Goal: Information Seeking & Learning: Learn about a topic

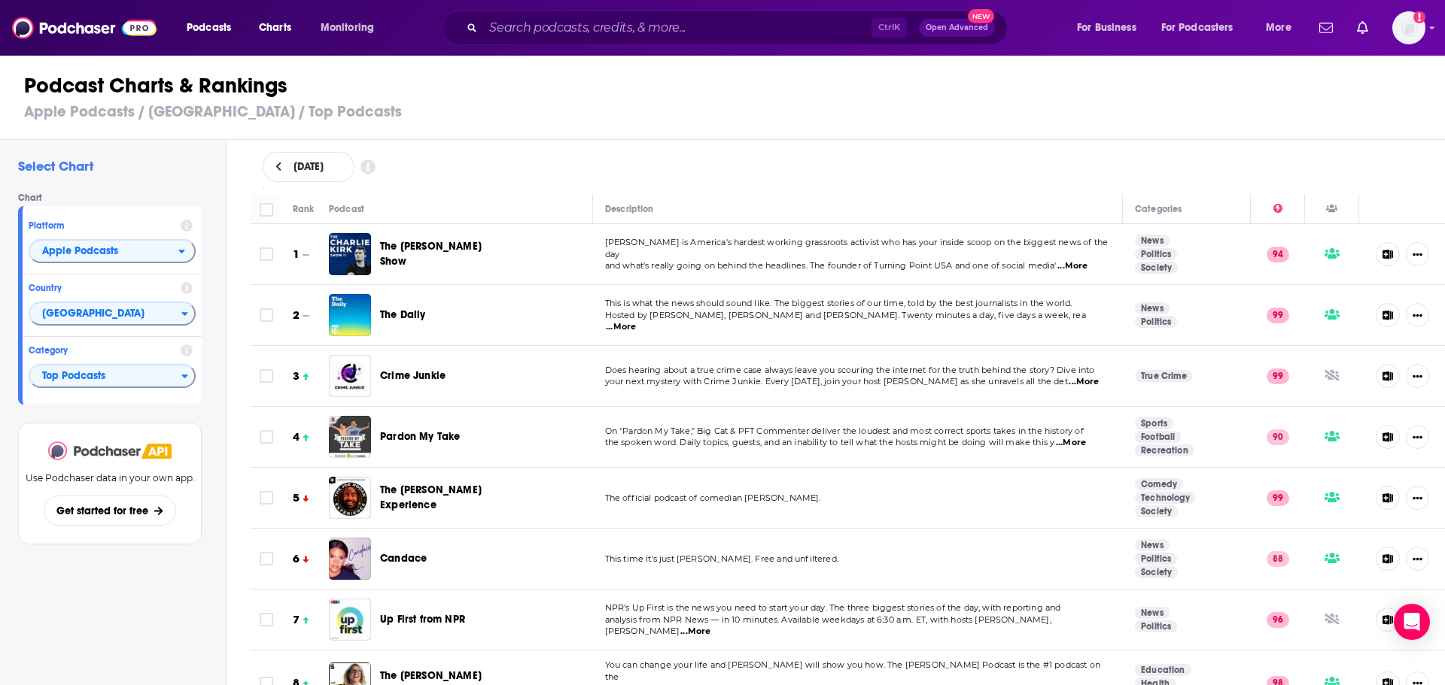
click at [134, 450] on img at bounding box center [94, 451] width 93 height 19
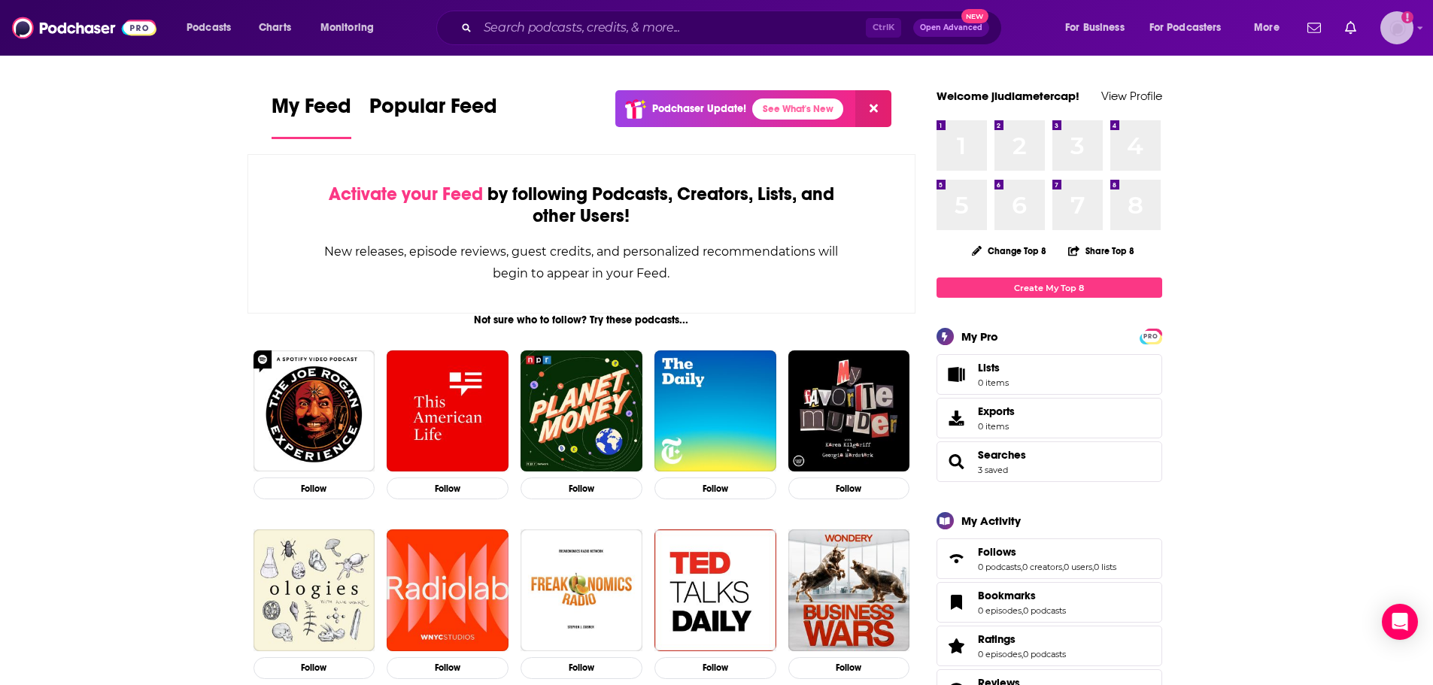
click at [1399, 28] on img "Logged in as jludiametercap" at bounding box center [1397, 27] width 33 height 33
click at [1312, 278] on span "Account Settings" at bounding box center [1323, 281] width 79 height 11
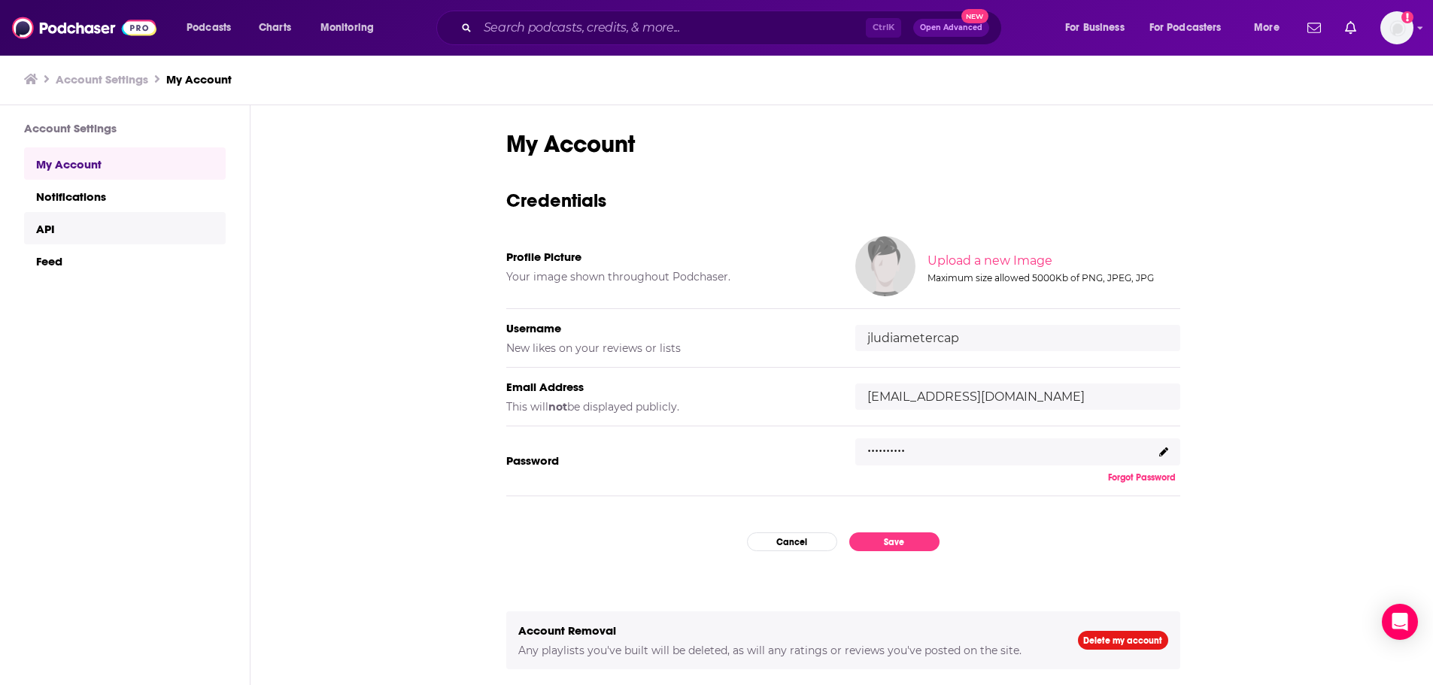
click at [114, 232] on link "API" at bounding box center [125, 228] width 202 height 32
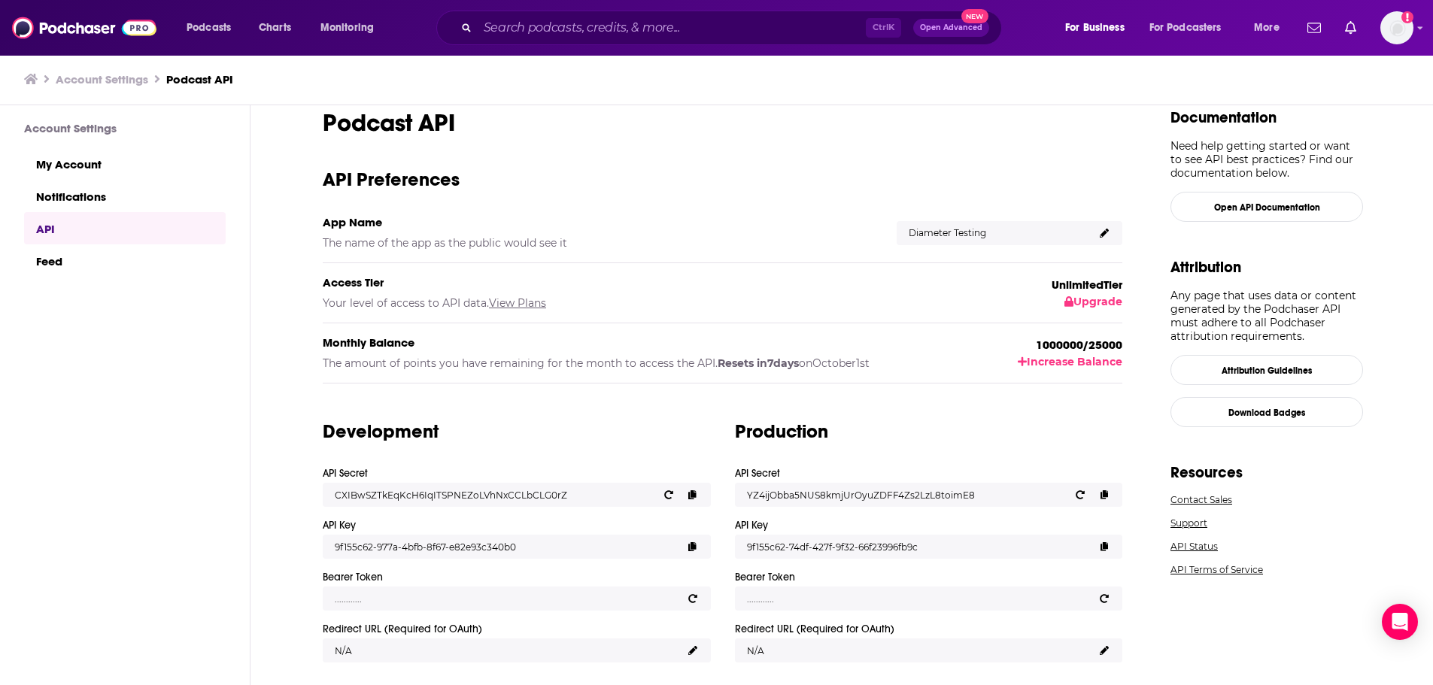
scroll to position [1, 0]
click at [1105, 492] on icon at bounding box center [1105, 494] width 8 height 9
click at [1108, 544] on icon at bounding box center [1105, 546] width 8 height 9
click at [211, 27] on span "Podcasts" at bounding box center [209, 27] width 44 height 21
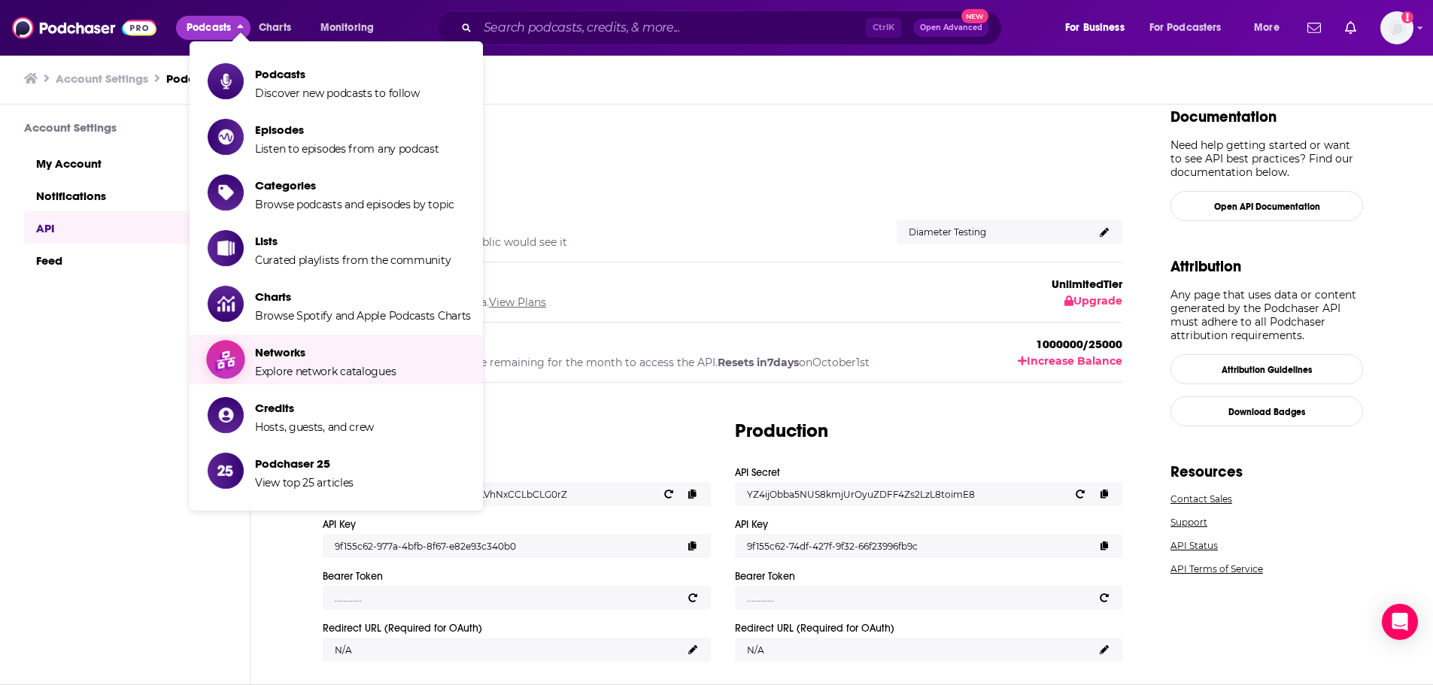
click at [299, 355] on span "Networks" at bounding box center [325, 352] width 141 height 14
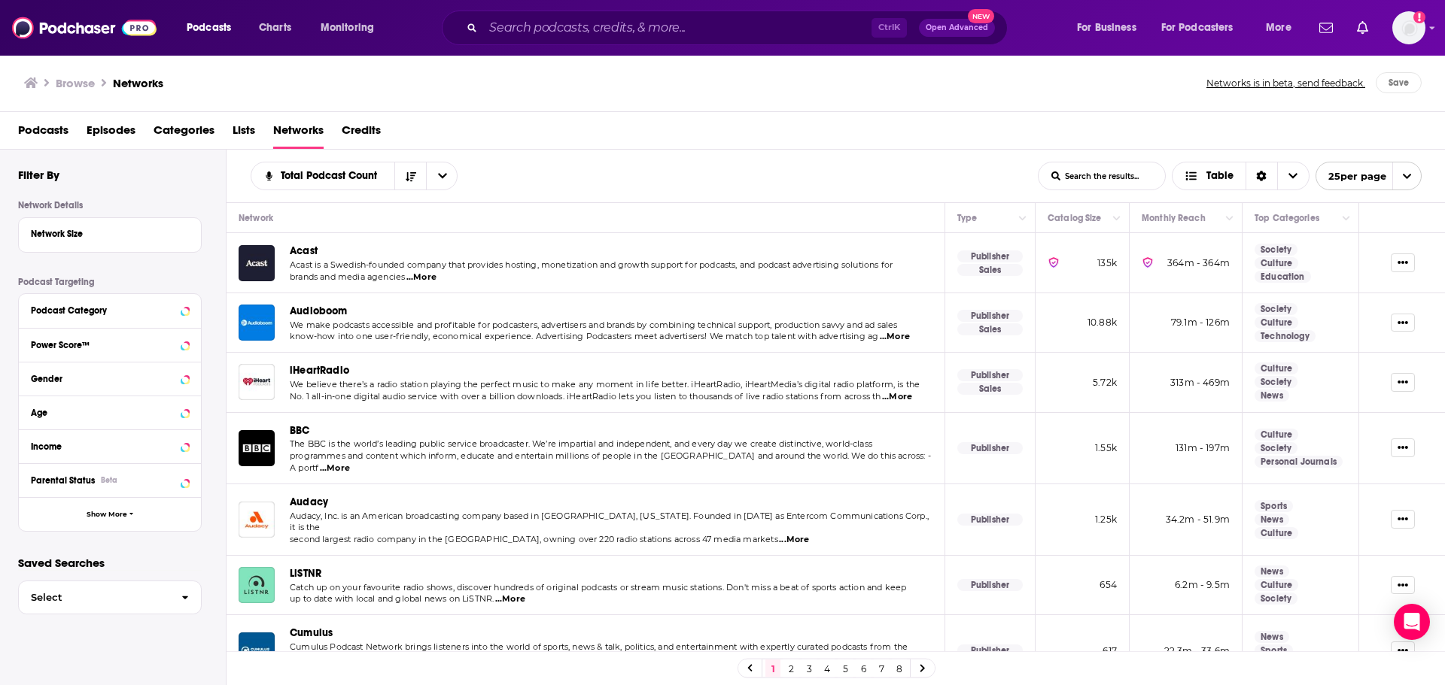
click at [321, 367] on span "iHeartRadio" at bounding box center [319, 370] width 59 height 13
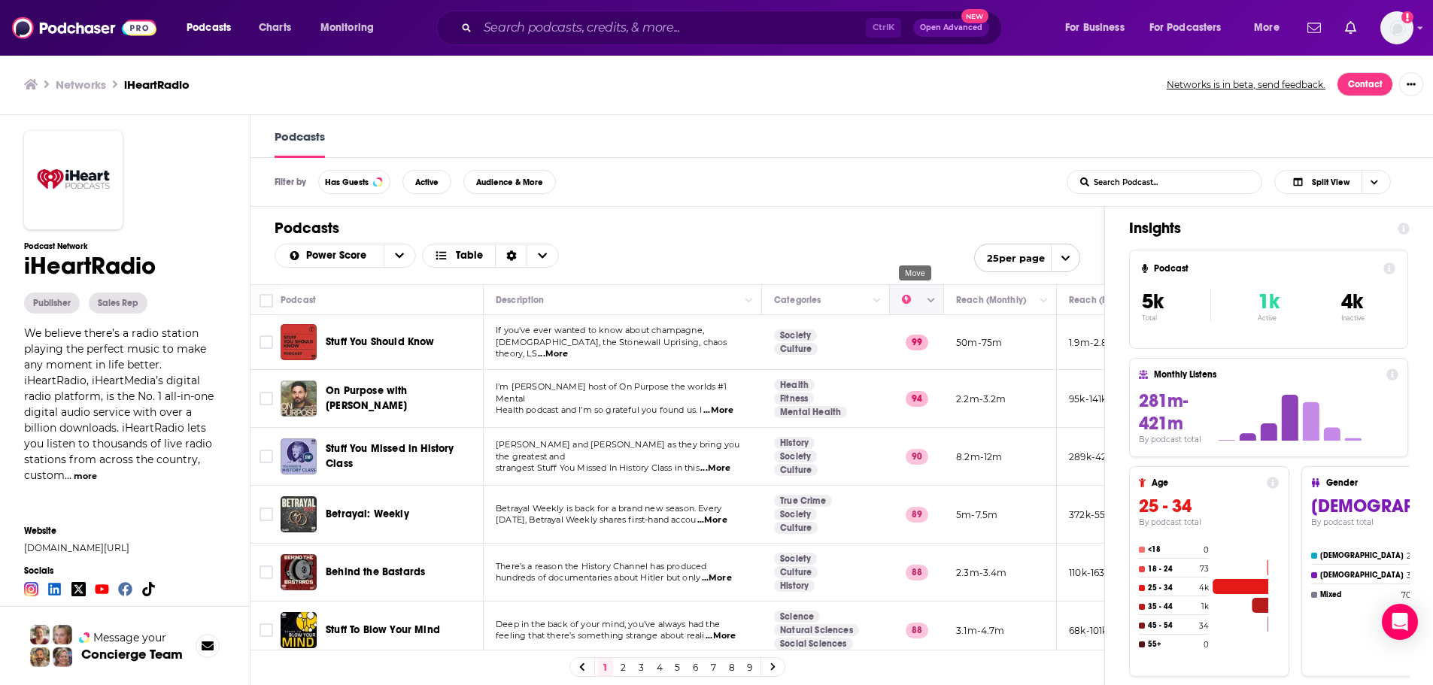
click at [907, 305] on icon "Move" at bounding box center [916, 300] width 18 height 18
click at [934, 299] on button "Column Actions" at bounding box center [931, 301] width 18 height 18
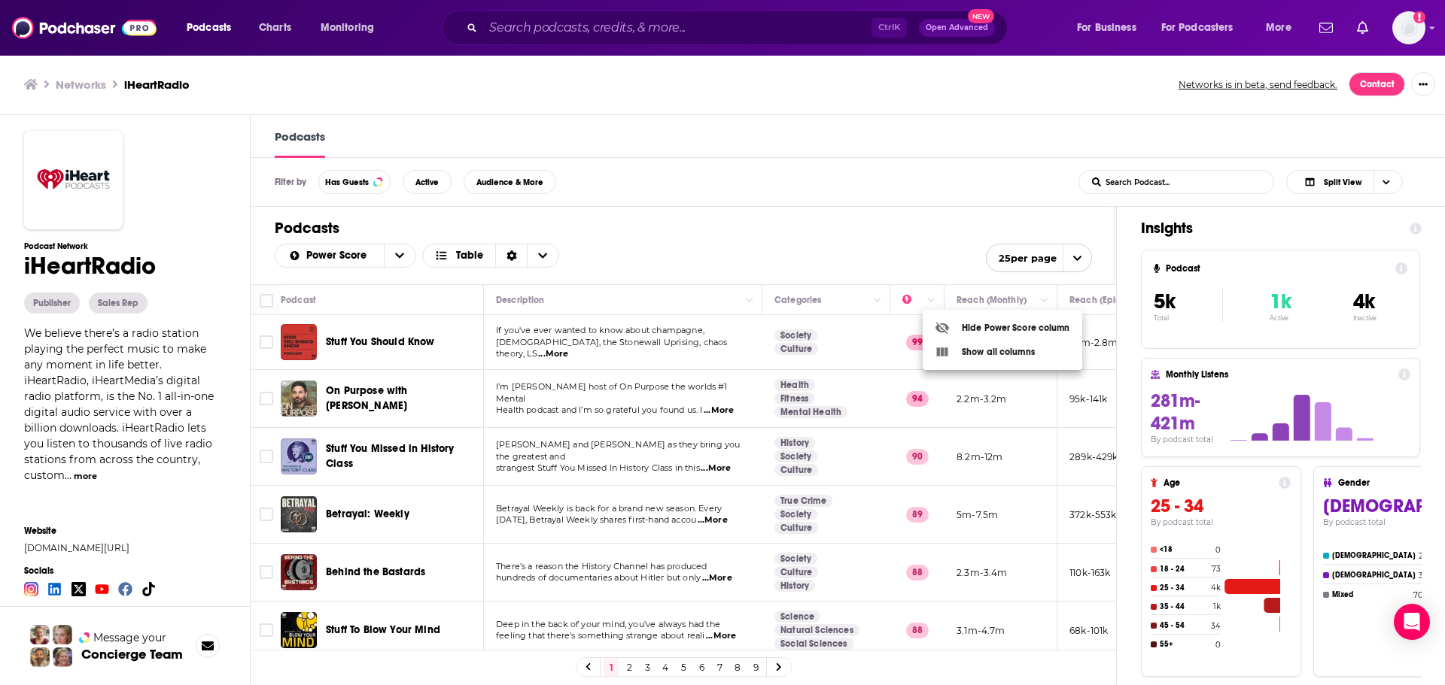
click at [907, 233] on div at bounding box center [722, 342] width 1445 height 685
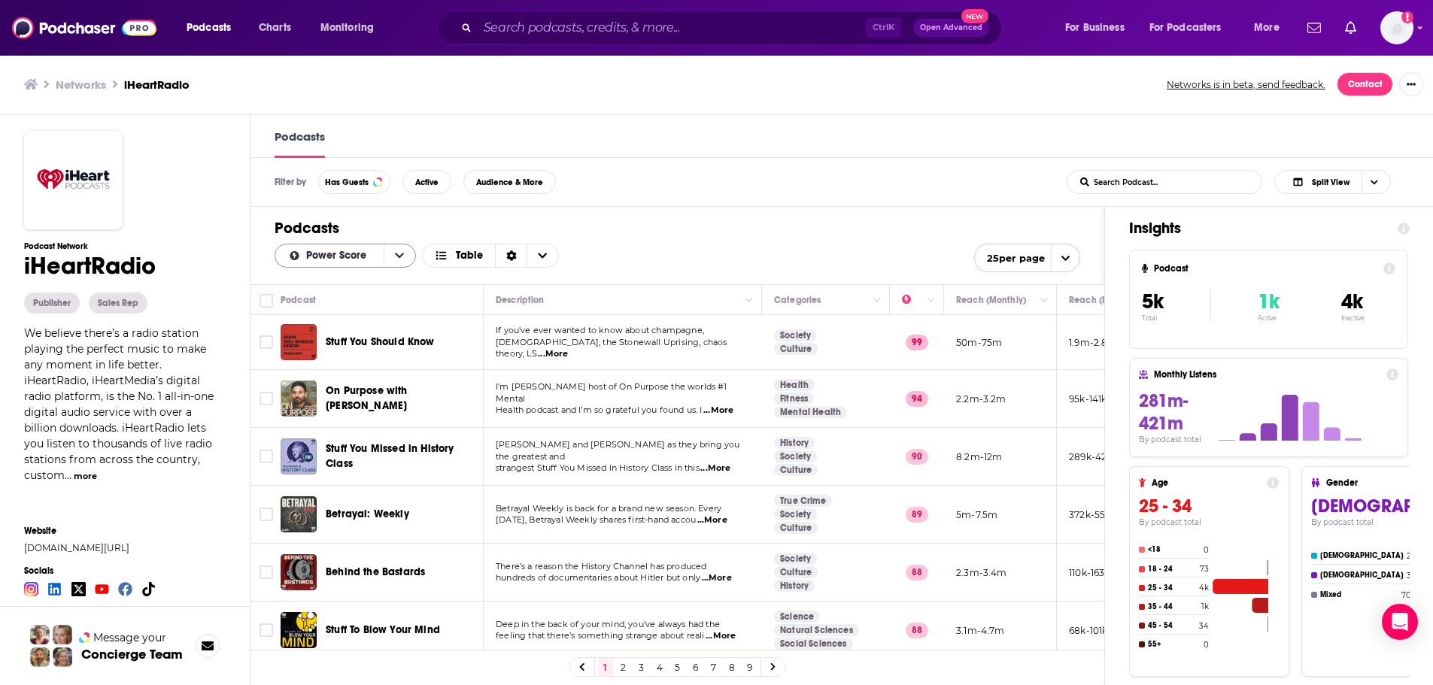
click at [299, 260] on icon "open menu" at bounding box center [294, 255] width 11 height 9
click at [717, 229] on h1 "Podcasts" at bounding box center [678, 228] width 806 height 19
click at [1071, 259] on icon "open menu" at bounding box center [1066, 259] width 10 height 10
click at [1050, 332] on button "100 per page" at bounding box center [1027, 334] width 105 height 23
click at [388, 223] on h1 "Podcasts" at bounding box center [678, 228] width 806 height 19
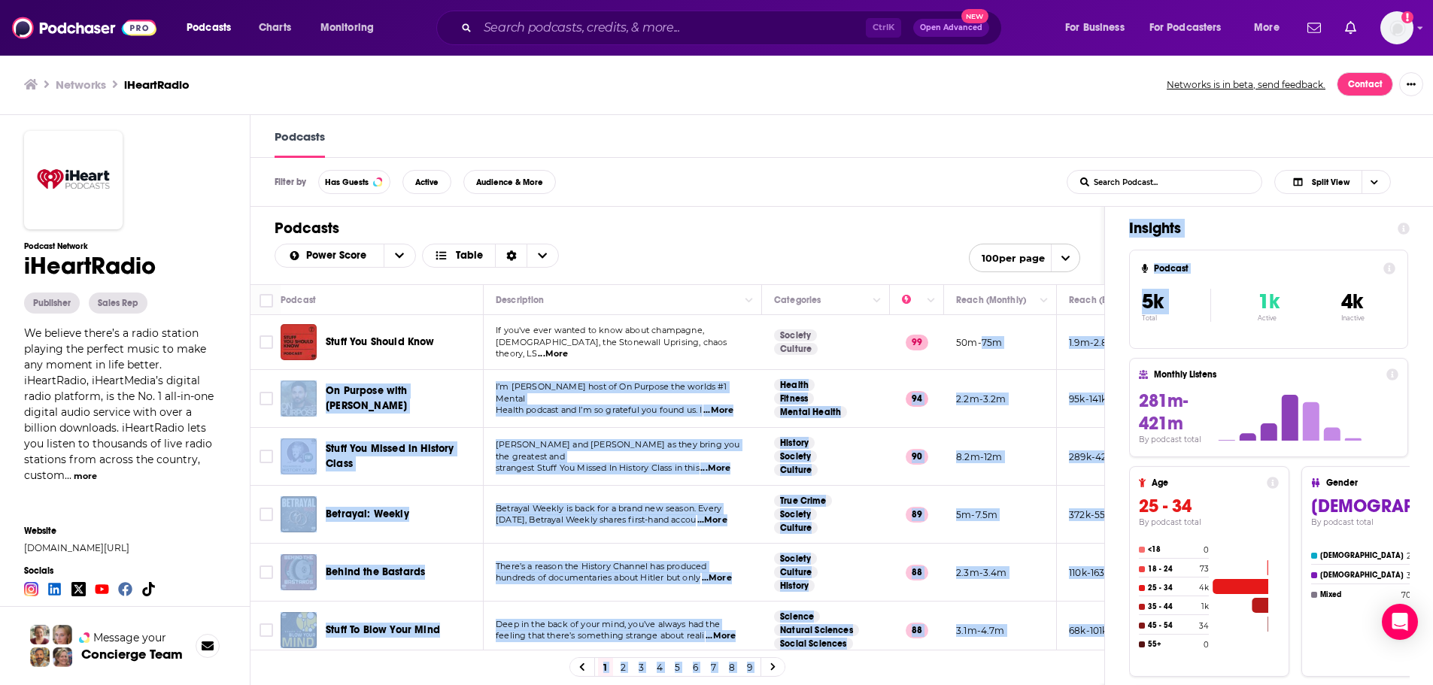
scroll to position [0, 187]
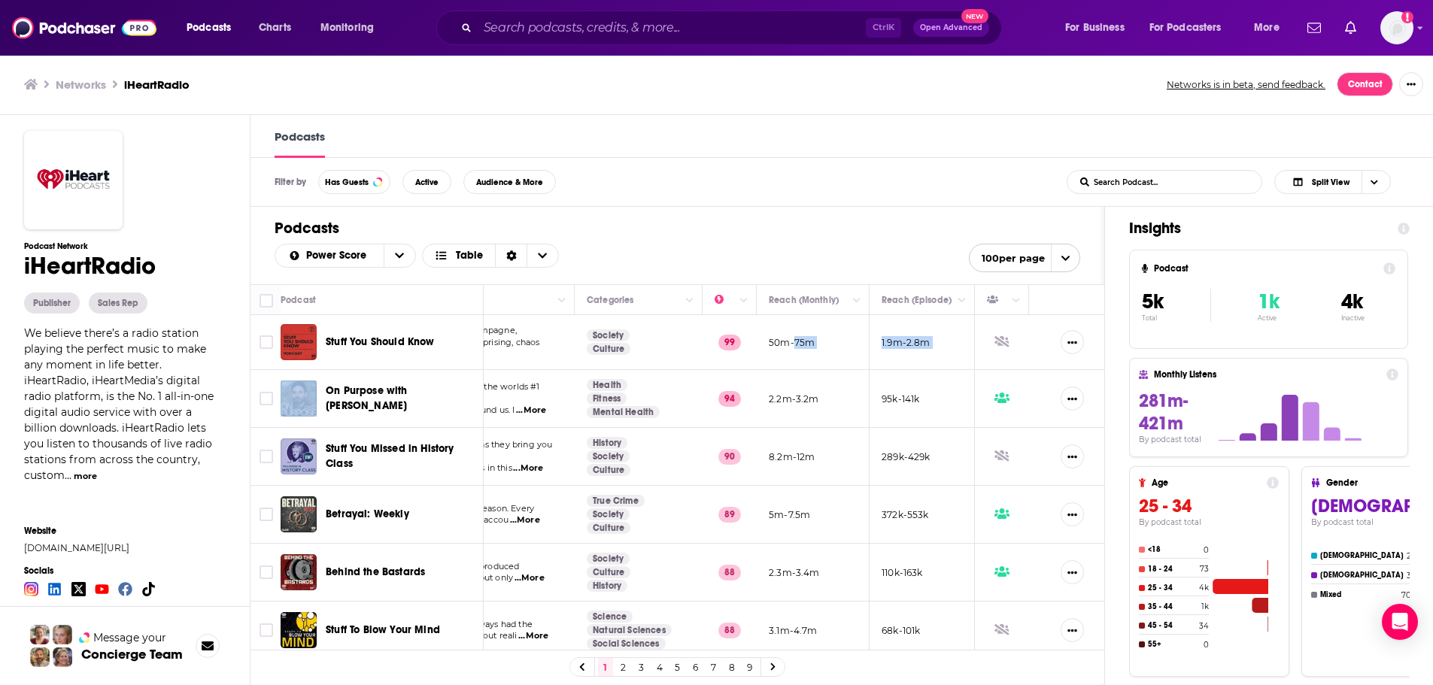
drag, startPoint x: 982, startPoint y: 346, endPoint x: 1040, endPoint y: 351, distance: 58.1
click at [1040, 351] on tr "Stuff You Should Know If you've ever wanted to know about champagne, [DEMOGRAPH…" at bounding box center [589, 342] width 1053 height 55
click at [904, 347] on p "1.9m-2.8m" at bounding box center [906, 342] width 49 height 13
click at [1387, 184] on span "Choose View" at bounding box center [1375, 182] width 26 height 23
click at [1348, 236] on span "Podcast Only" at bounding box center [1352, 232] width 94 height 8
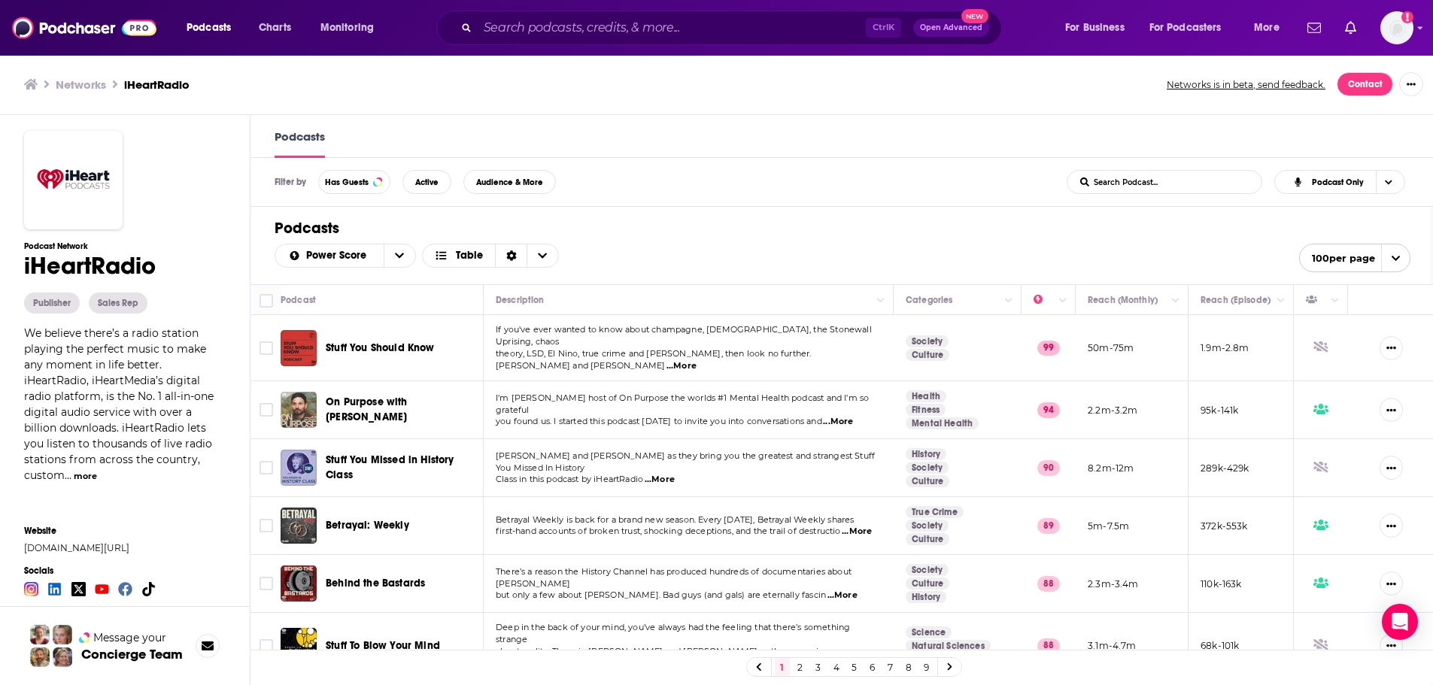
click at [1065, 239] on div "Power Score Table 100 per page" at bounding box center [843, 255] width 1136 height 35
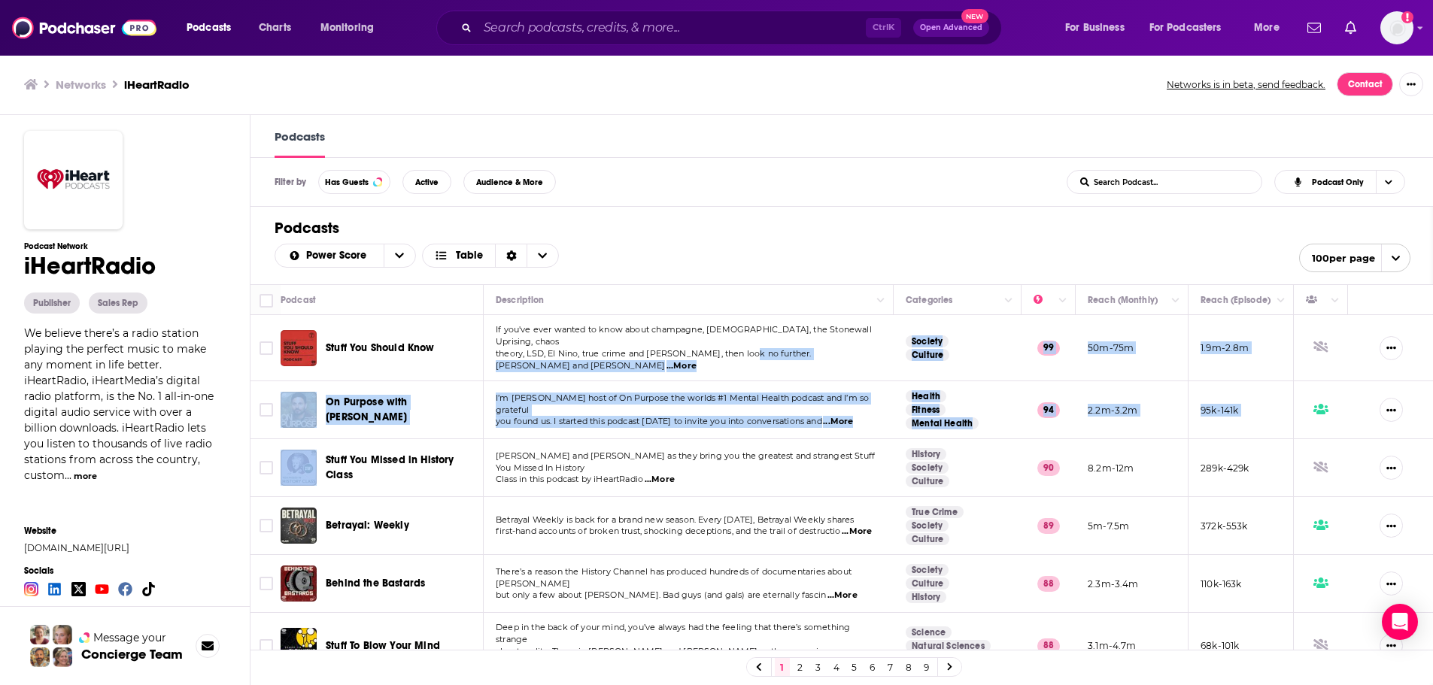
scroll to position [0, 23]
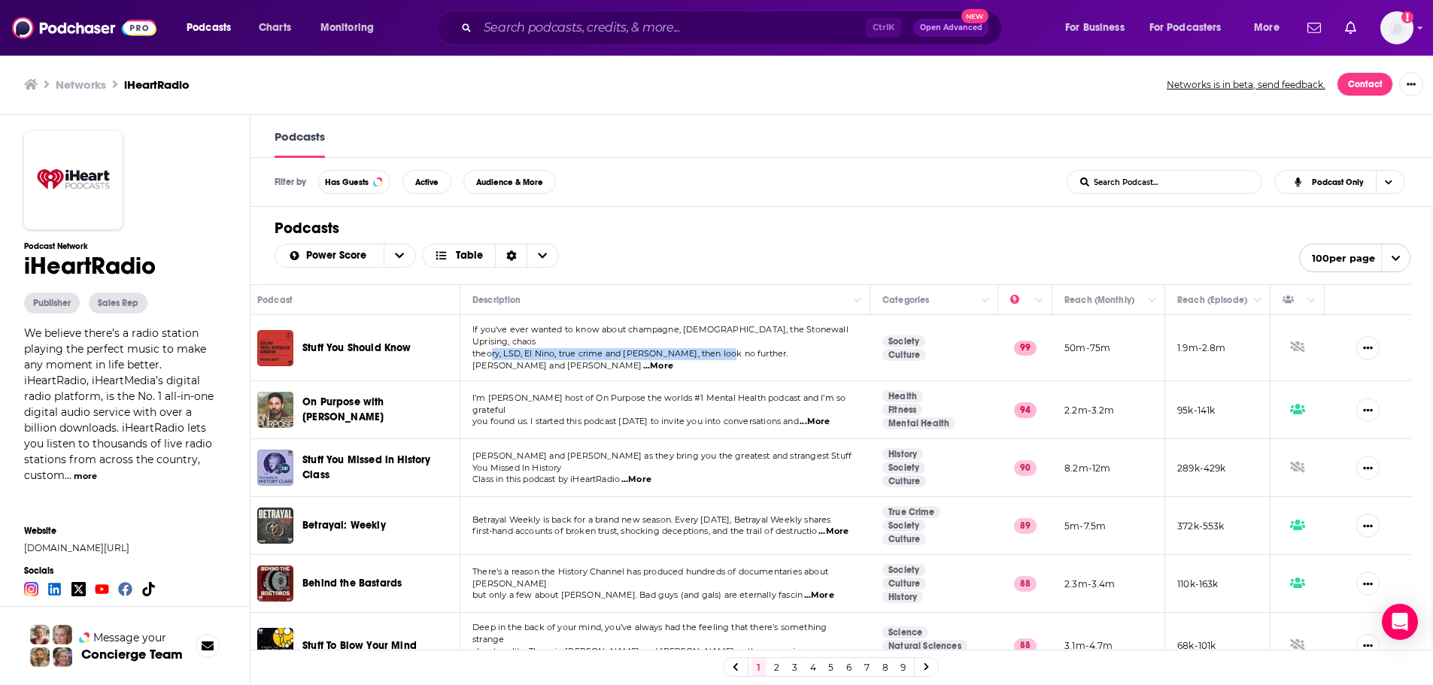
drag, startPoint x: 749, startPoint y: 348, endPoint x: 610, endPoint y: 311, distance: 144.2
click at [495, 360] on td "If you've ever wanted to know about champagne, [DEMOGRAPHIC_DATA], the Stonewal…" at bounding box center [665, 348] width 410 height 66
click at [739, 261] on div "Power Score Table 100 per page" at bounding box center [843, 258] width 1136 height 29
click at [1373, 343] on icon "Show More Button" at bounding box center [1368, 348] width 10 height 10
click at [789, 231] on h1 "Podcasts" at bounding box center [843, 228] width 1136 height 19
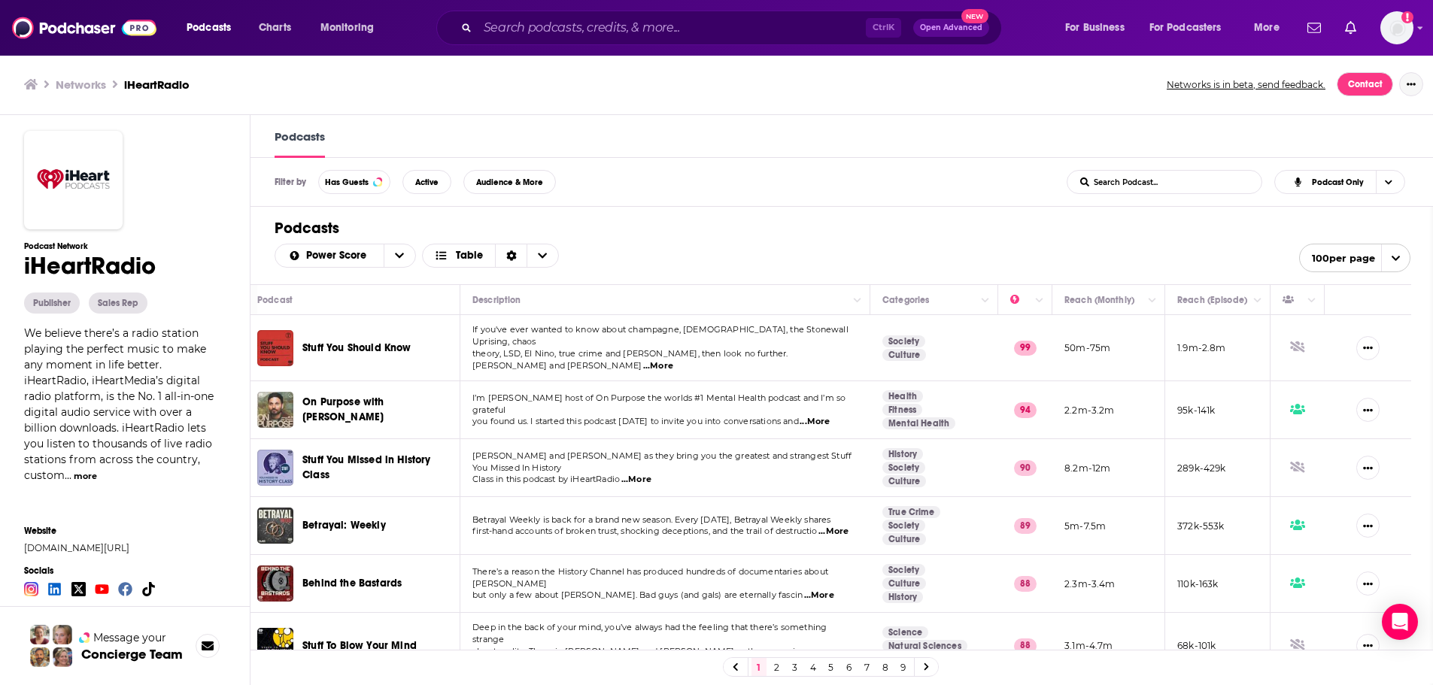
click at [1416, 84] on icon "Show More Button" at bounding box center [1411, 84] width 9 height 2
click at [988, 93] on div "Networks iHeartRadio Networks is in beta, send feedback. Contact" at bounding box center [717, 84] width 1387 height 24
click at [341, 257] on span "Power Score" at bounding box center [338, 256] width 65 height 11
click at [561, 229] on h1 "Podcasts" at bounding box center [843, 228] width 1136 height 19
click at [552, 262] on span "Choose View" at bounding box center [543, 256] width 32 height 23
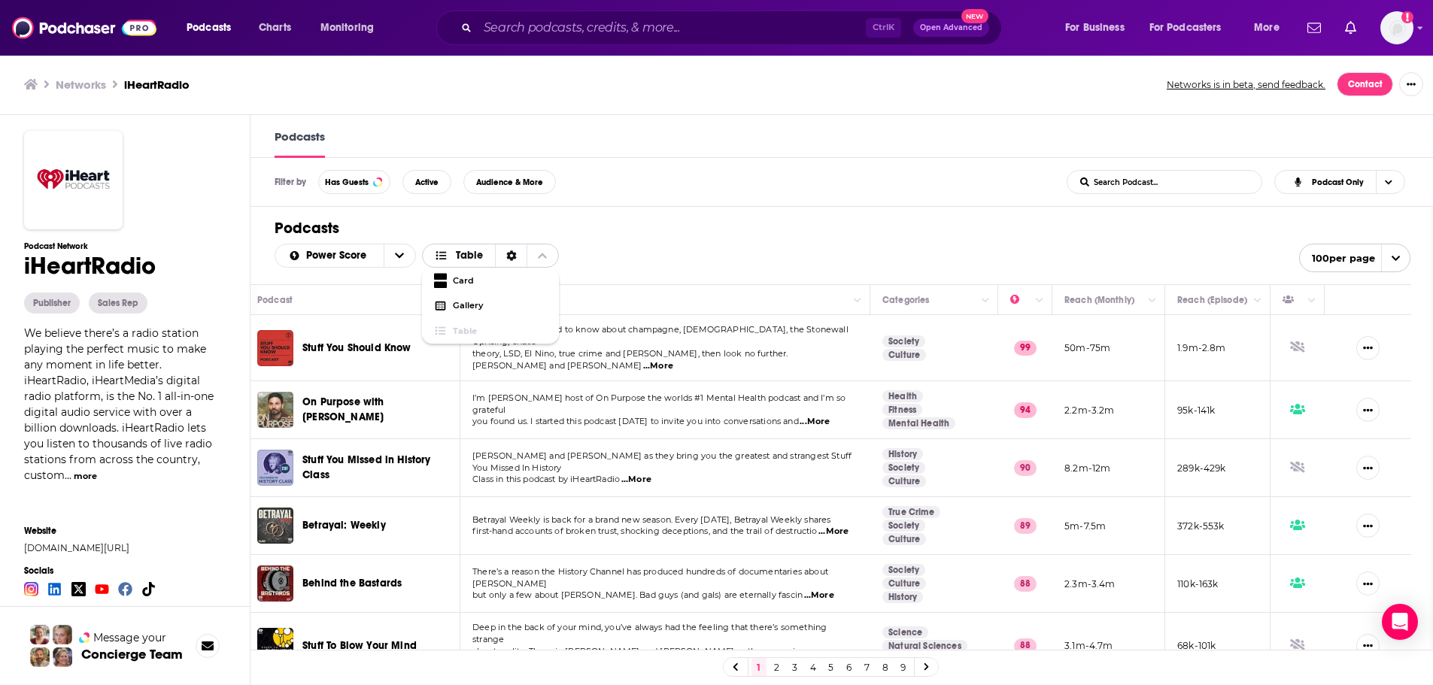
click at [550, 257] on span "Choose View" at bounding box center [543, 256] width 32 height 23
click at [363, 260] on span "Power Score" at bounding box center [338, 256] width 65 height 11
click at [685, 254] on div "Power Score By Rating Trending New Power Score Table 100 per page" at bounding box center [843, 258] width 1136 height 29
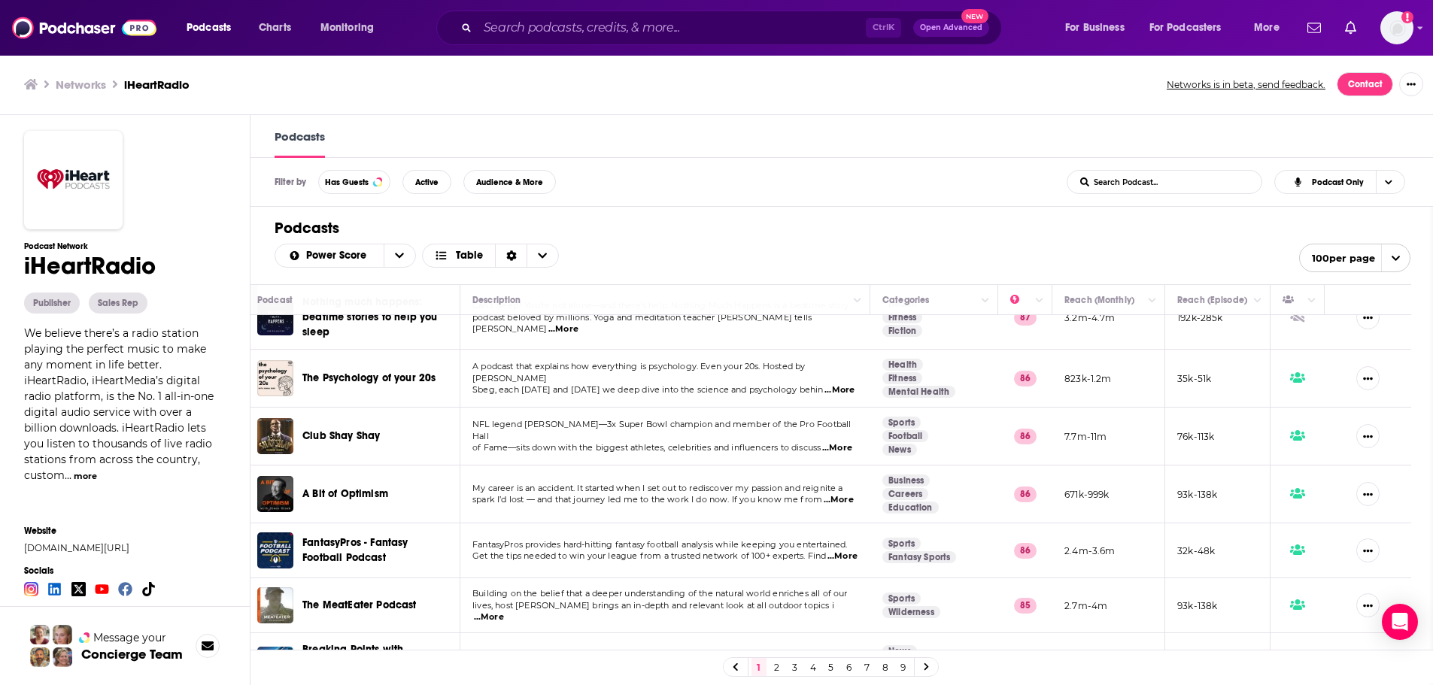
scroll to position [0, 0]
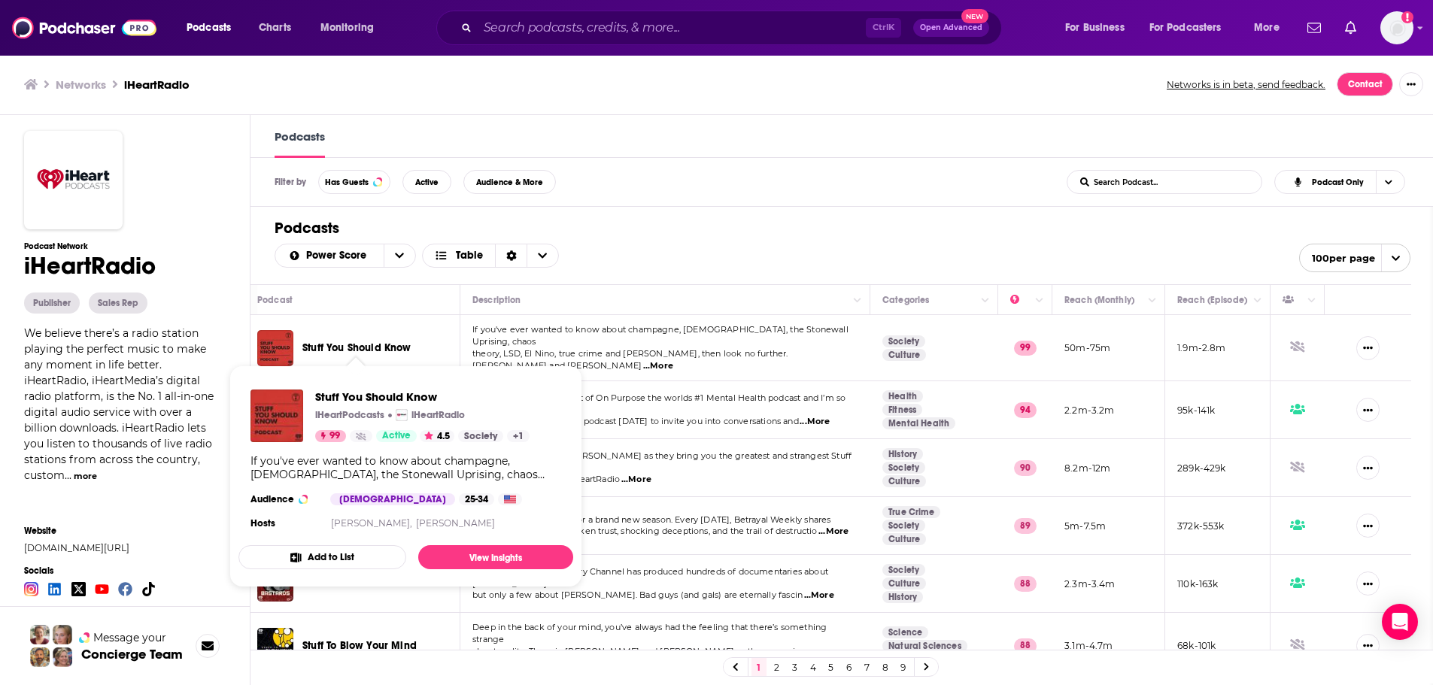
click at [358, 342] on span "Stuff You Should Know" at bounding box center [356, 348] width 109 height 13
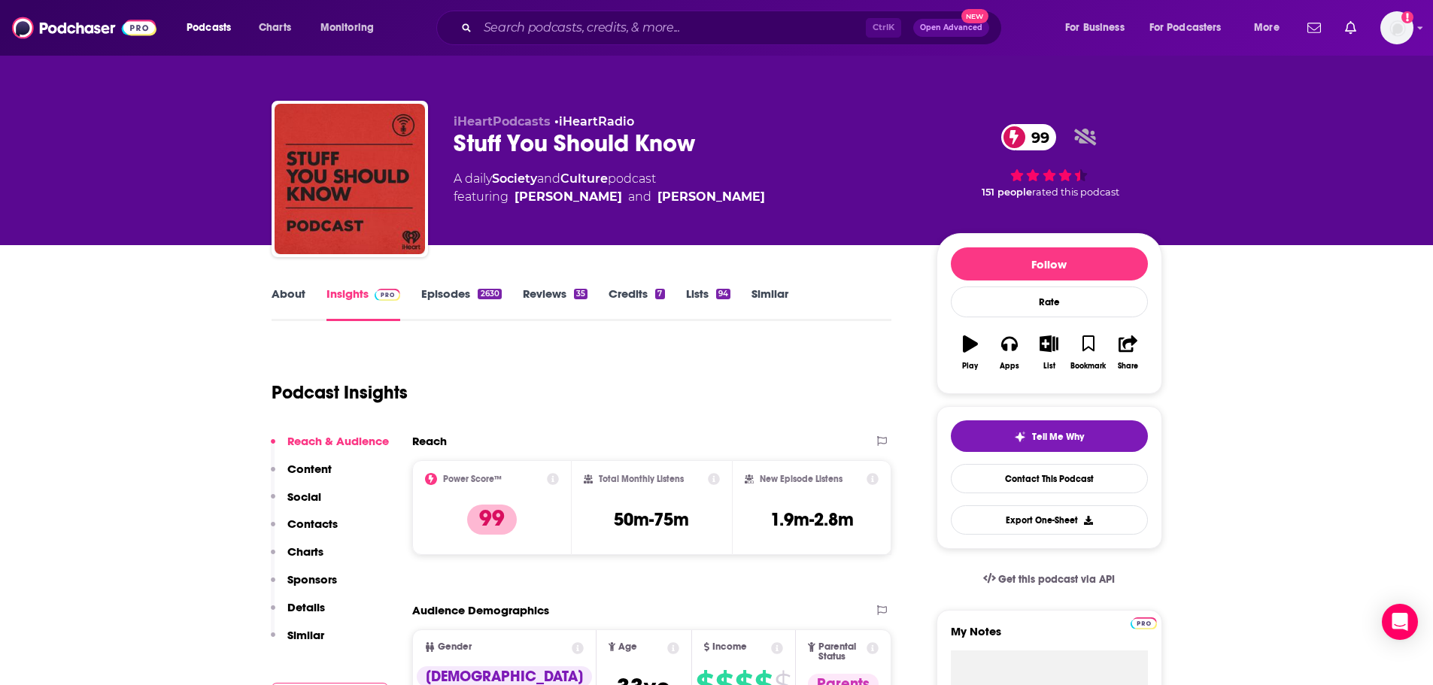
click at [551, 476] on icon at bounding box center [553, 479] width 12 height 12
click at [755, 369] on div "Podcast Insights" at bounding box center [576, 383] width 609 height 77
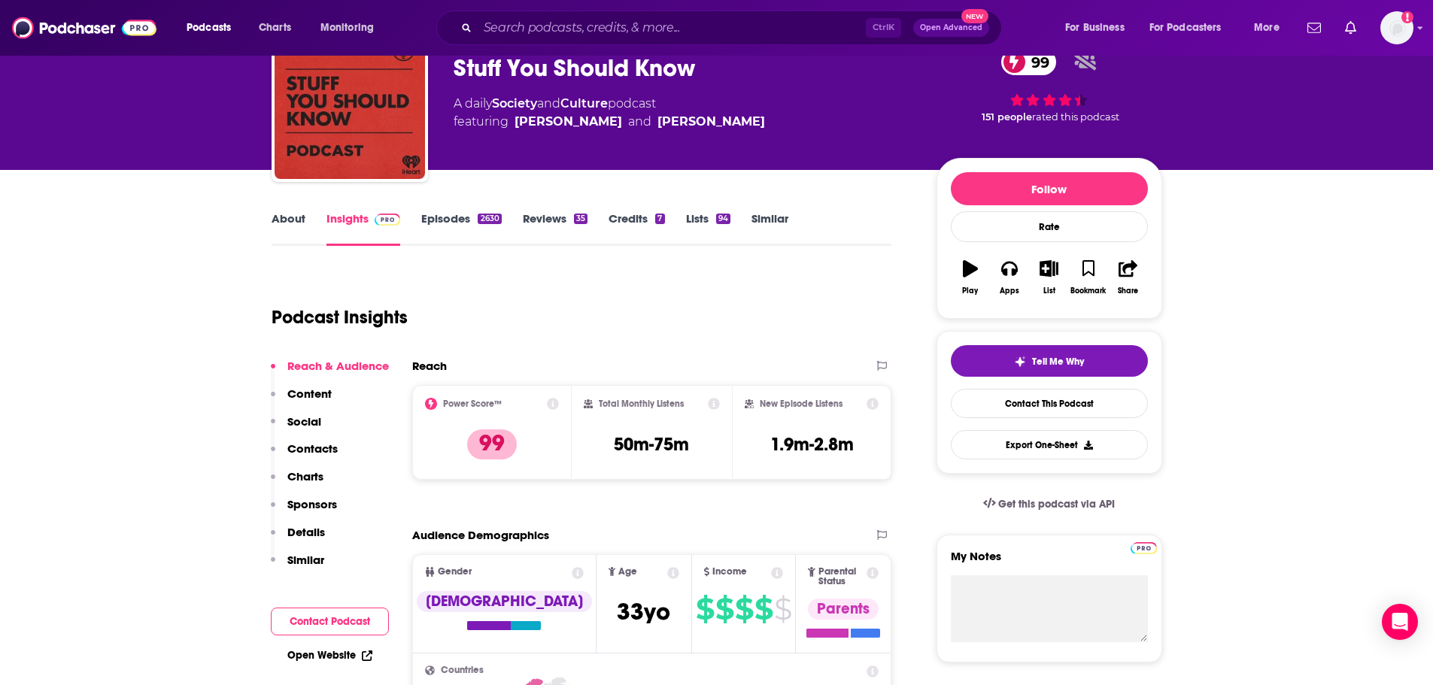
scroll to position [150, 0]
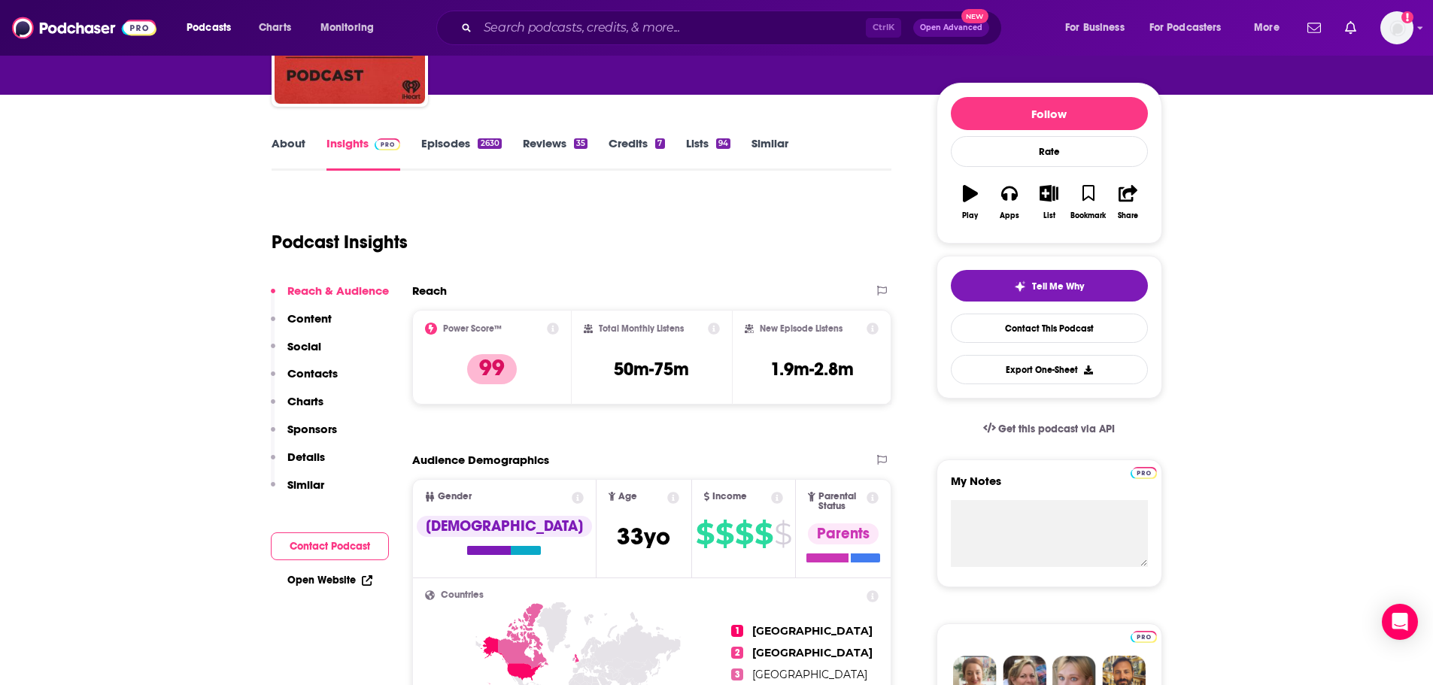
click at [310, 428] on p "Sponsors" at bounding box center [312, 429] width 50 height 14
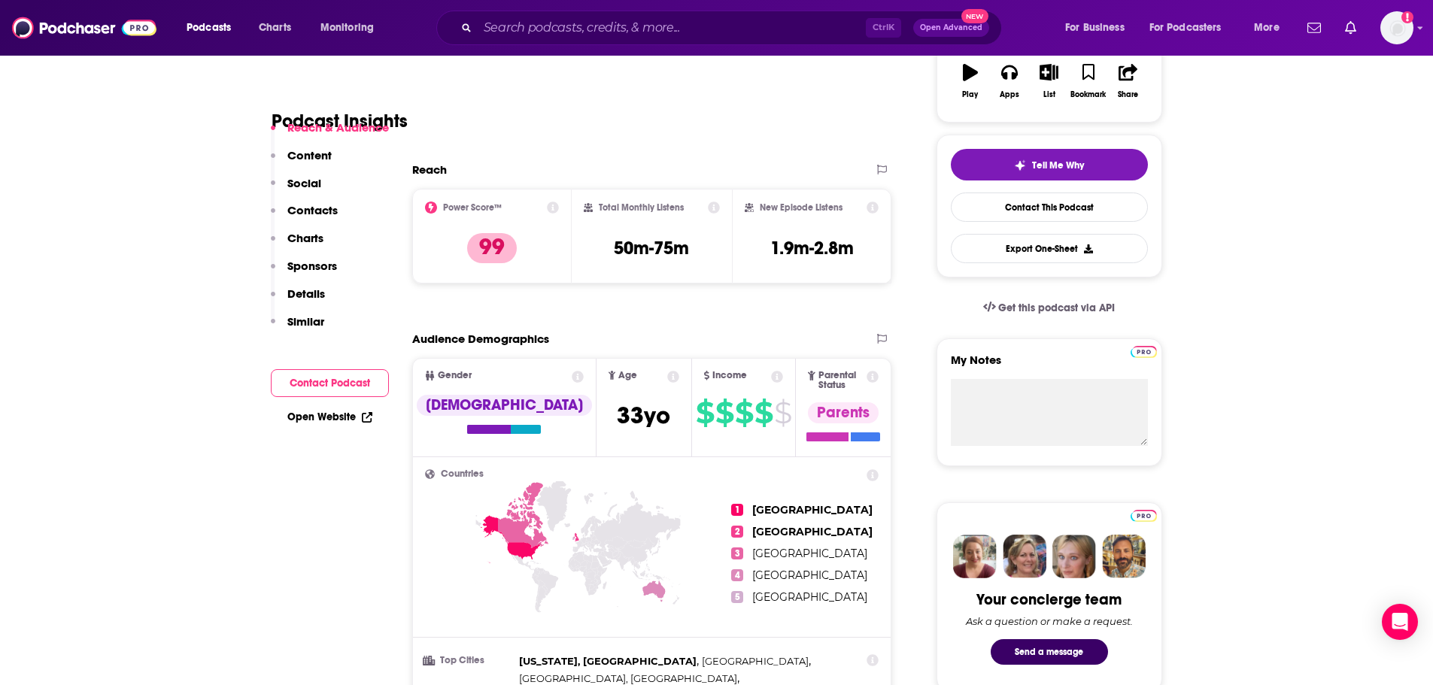
scroll to position [497, 0]
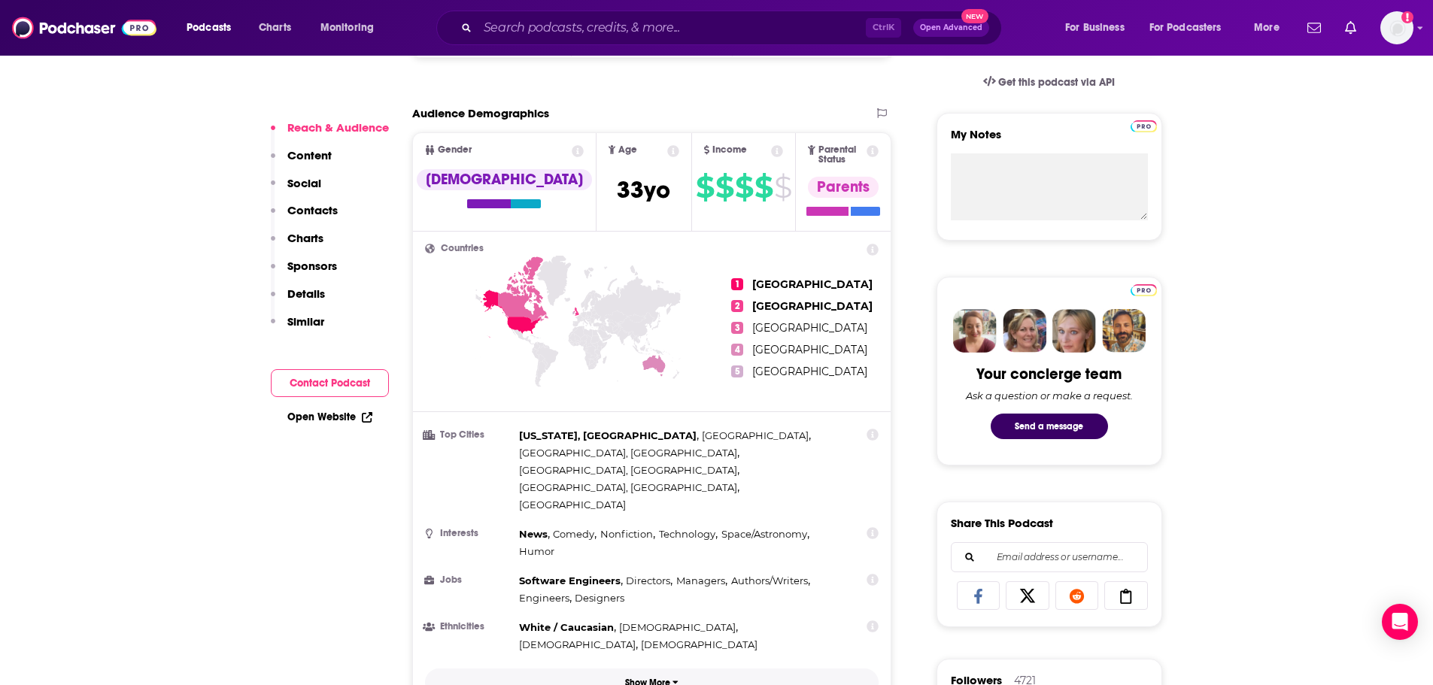
click at [666, 678] on p "Show More" at bounding box center [647, 683] width 45 height 11
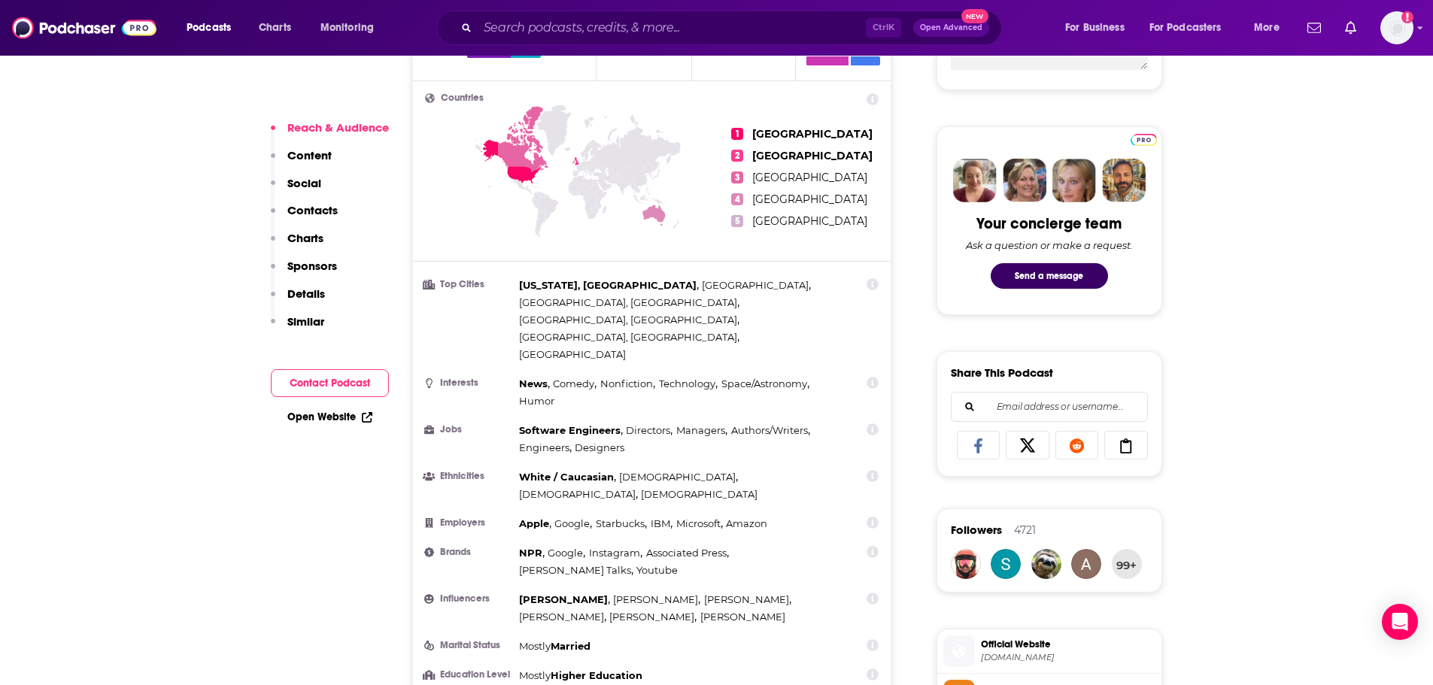
scroll to position [723, 0]
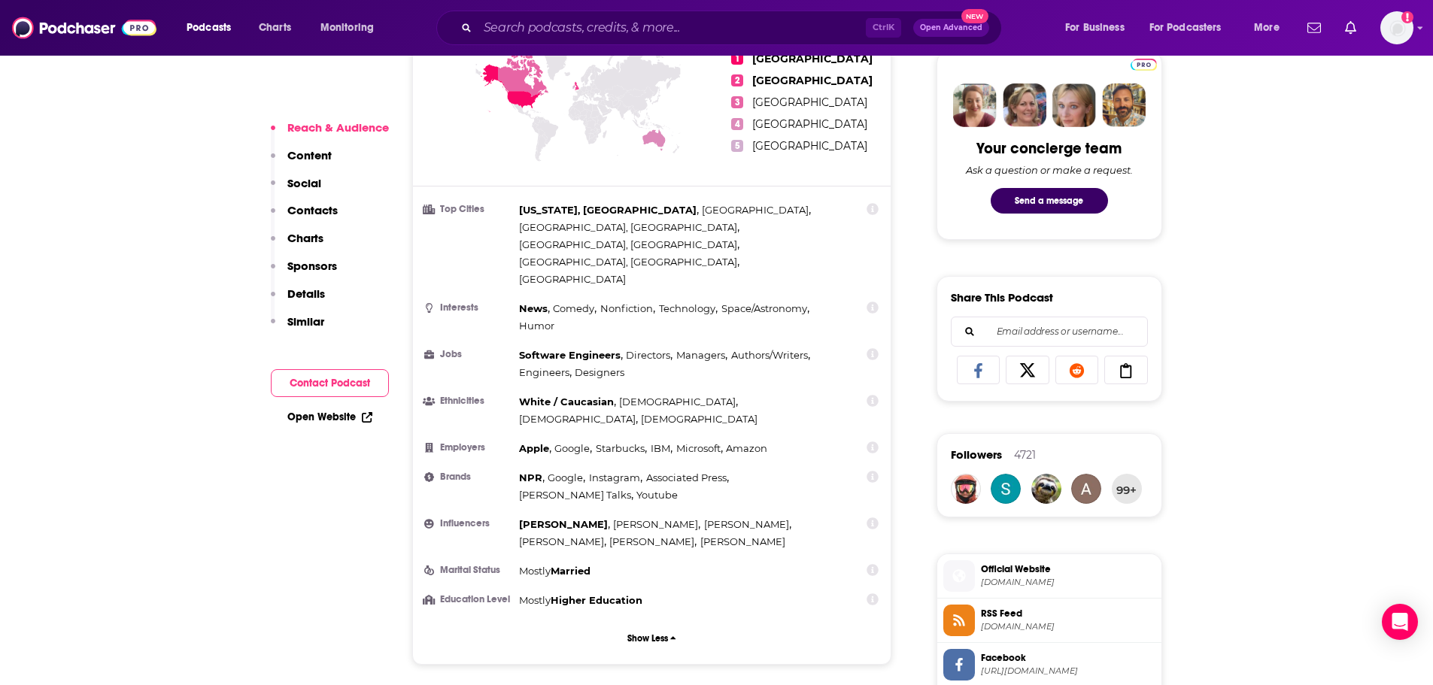
click at [874, 471] on icon at bounding box center [873, 477] width 12 height 12
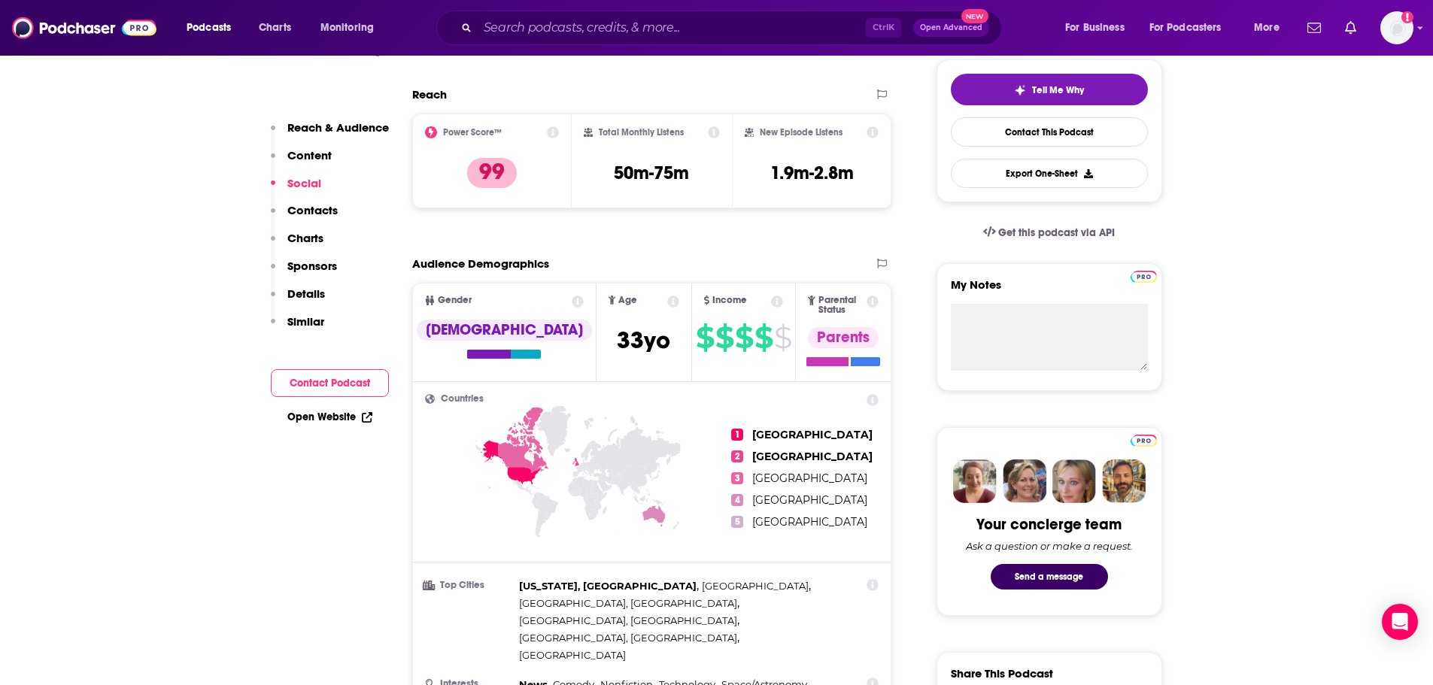
scroll to position [0, 0]
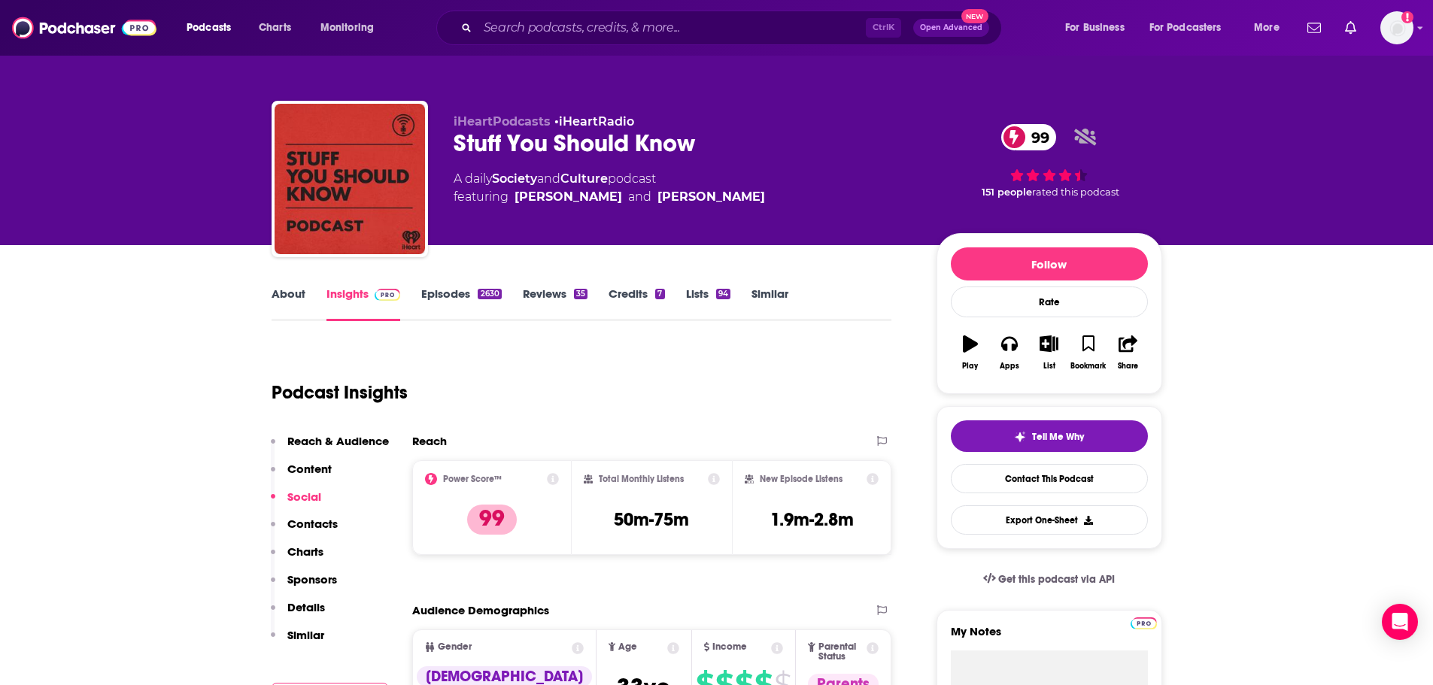
click at [445, 302] on link "Episodes 2630" at bounding box center [461, 304] width 80 height 35
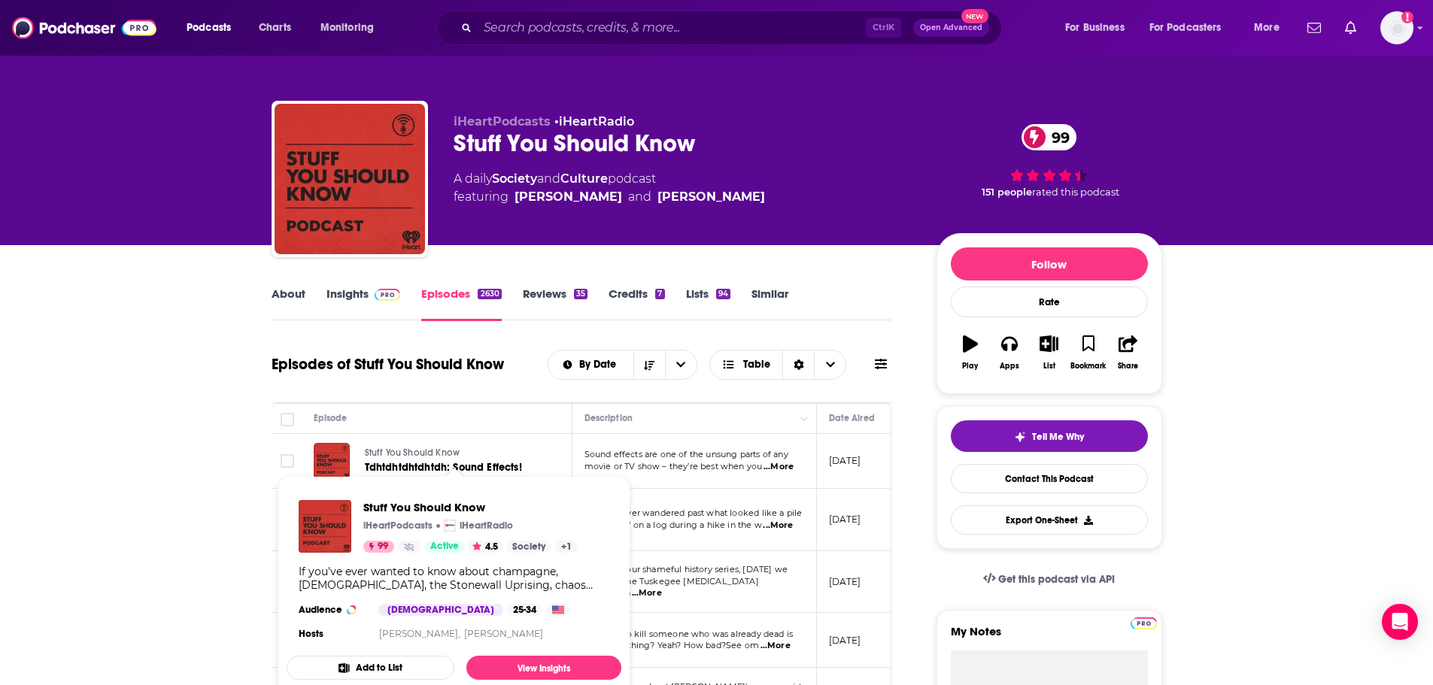
click at [466, 454] on link "Stuff You Should Know" at bounding box center [454, 454] width 179 height 14
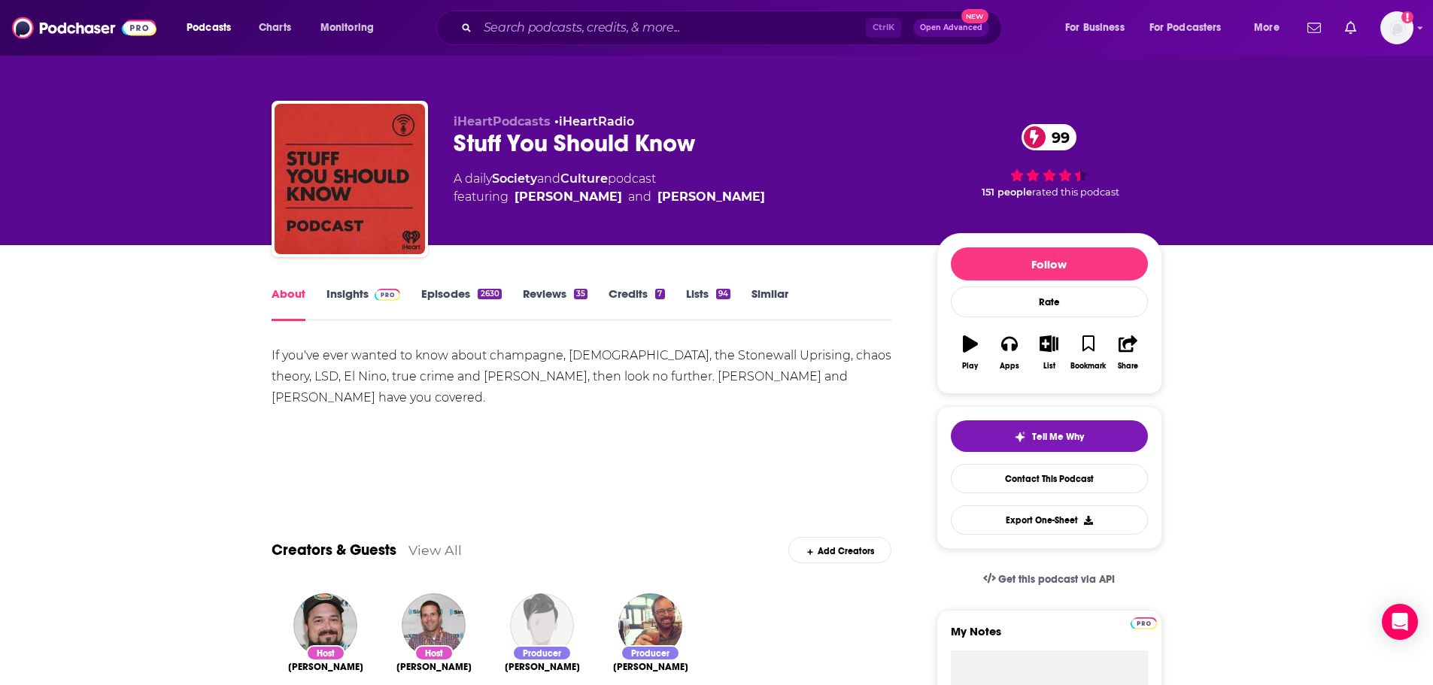
click at [433, 295] on link "Episodes 2630" at bounding box center [461, 304] width 80 height 35
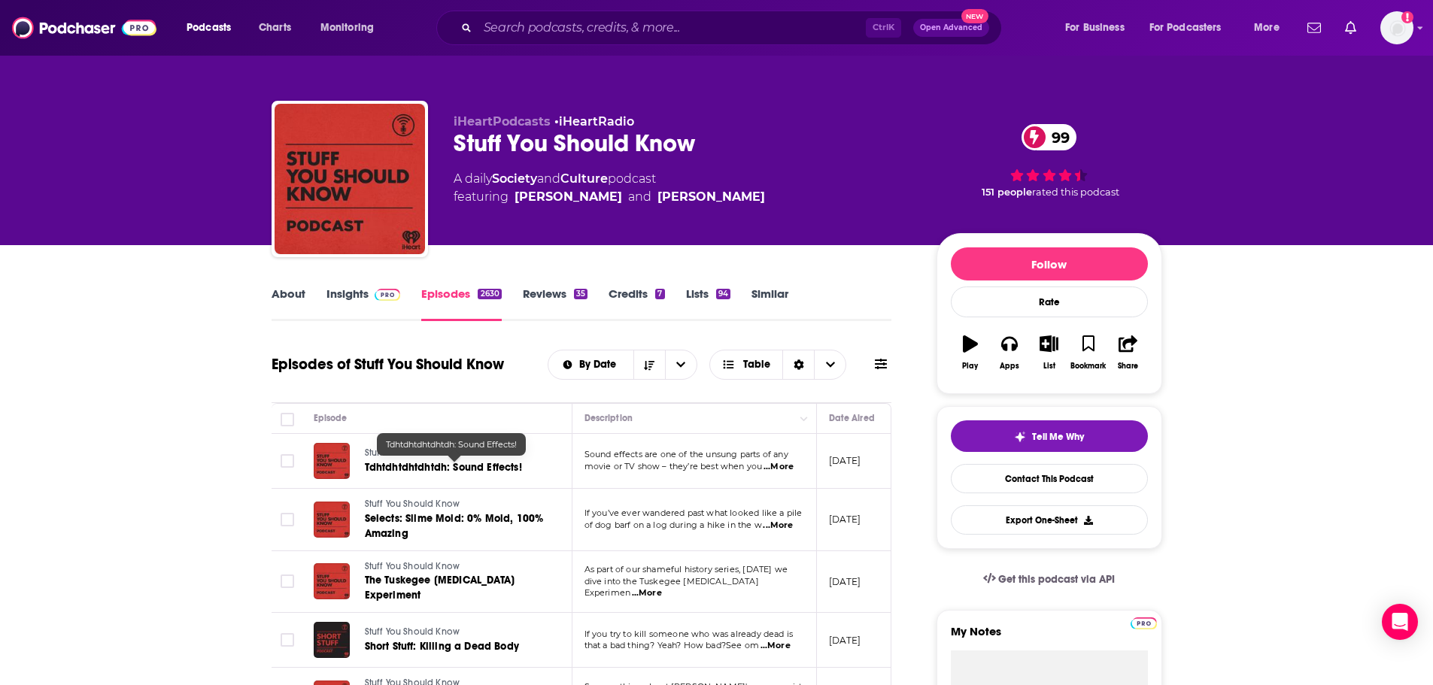
click at [436, 465] on span "Tdhtdhtdhtdhtdh: Sound Effects!" at bounding box center [443, 467] width 157 height 13
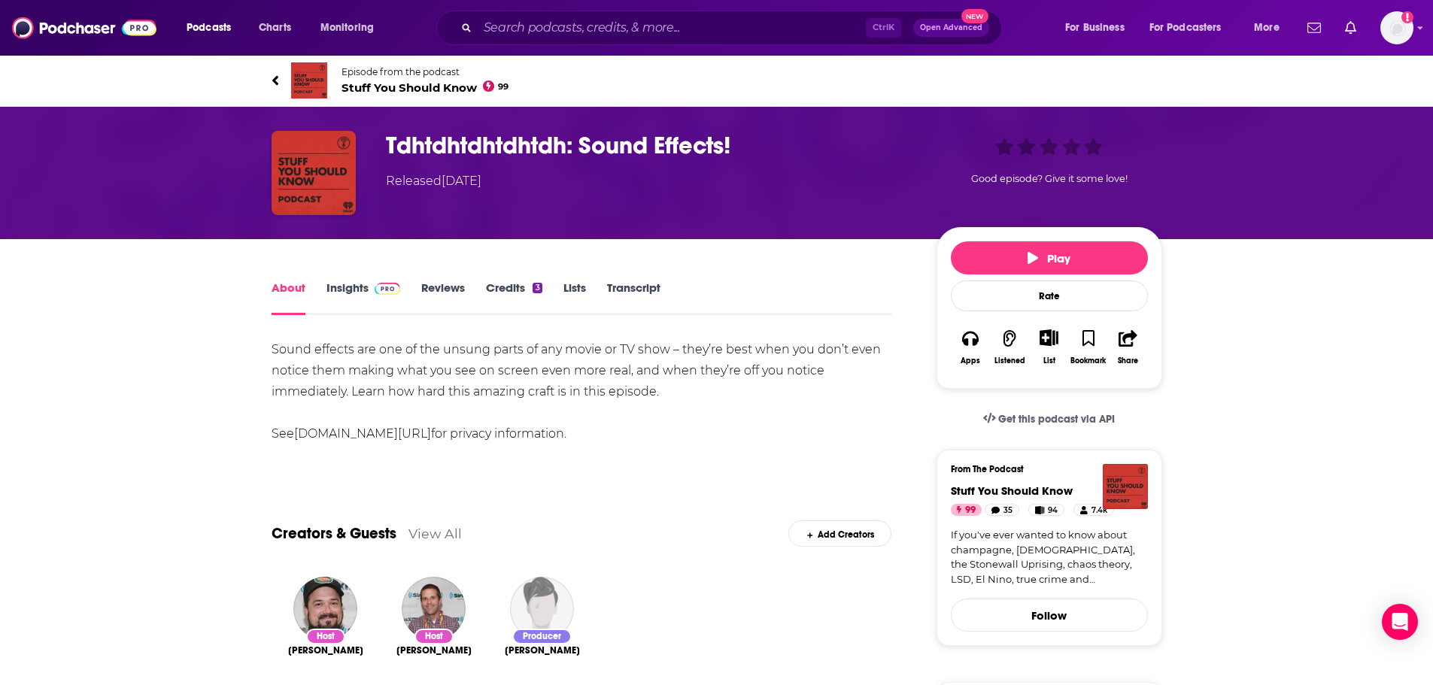
click at [348, 282] on link "Insights" at bounding box center [364, 298] width 74 height 35
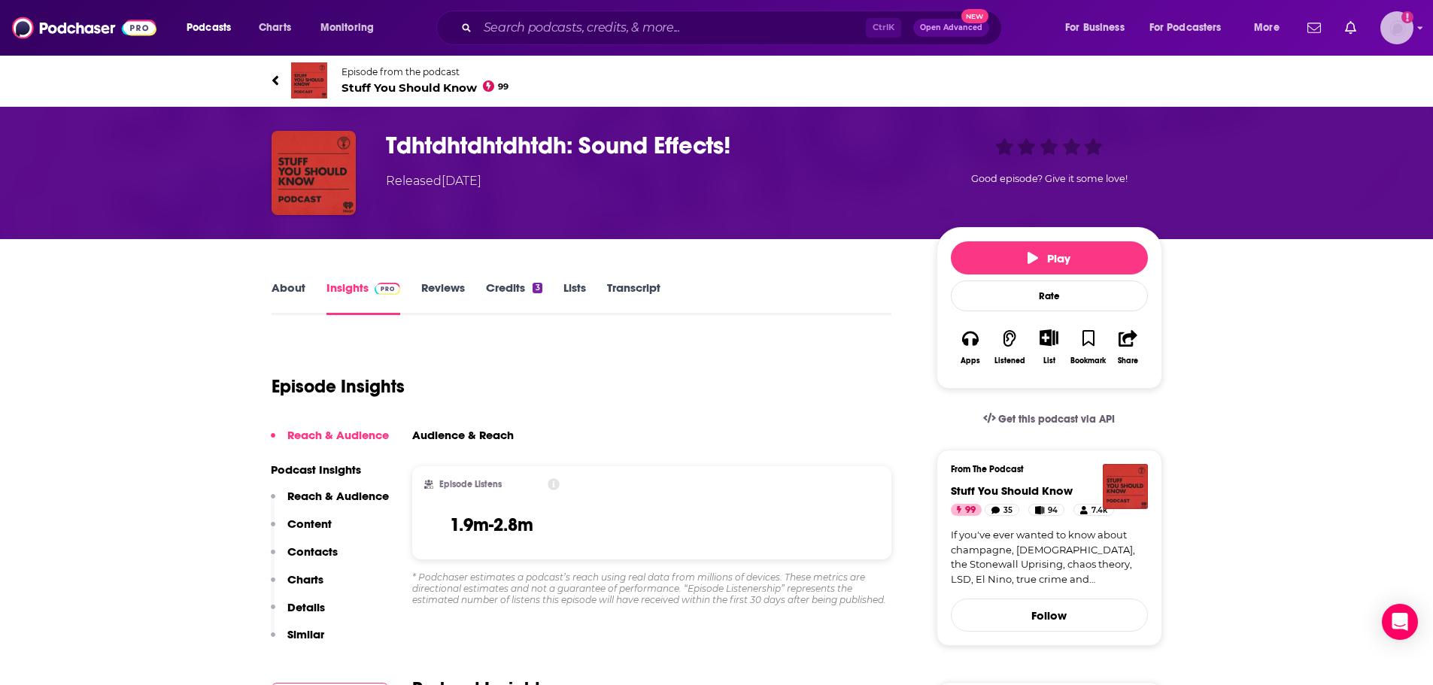
click at [1390, 26] on img "Logged in as jludiametercap" at bounding box center [1397, 27] width 33 height 33
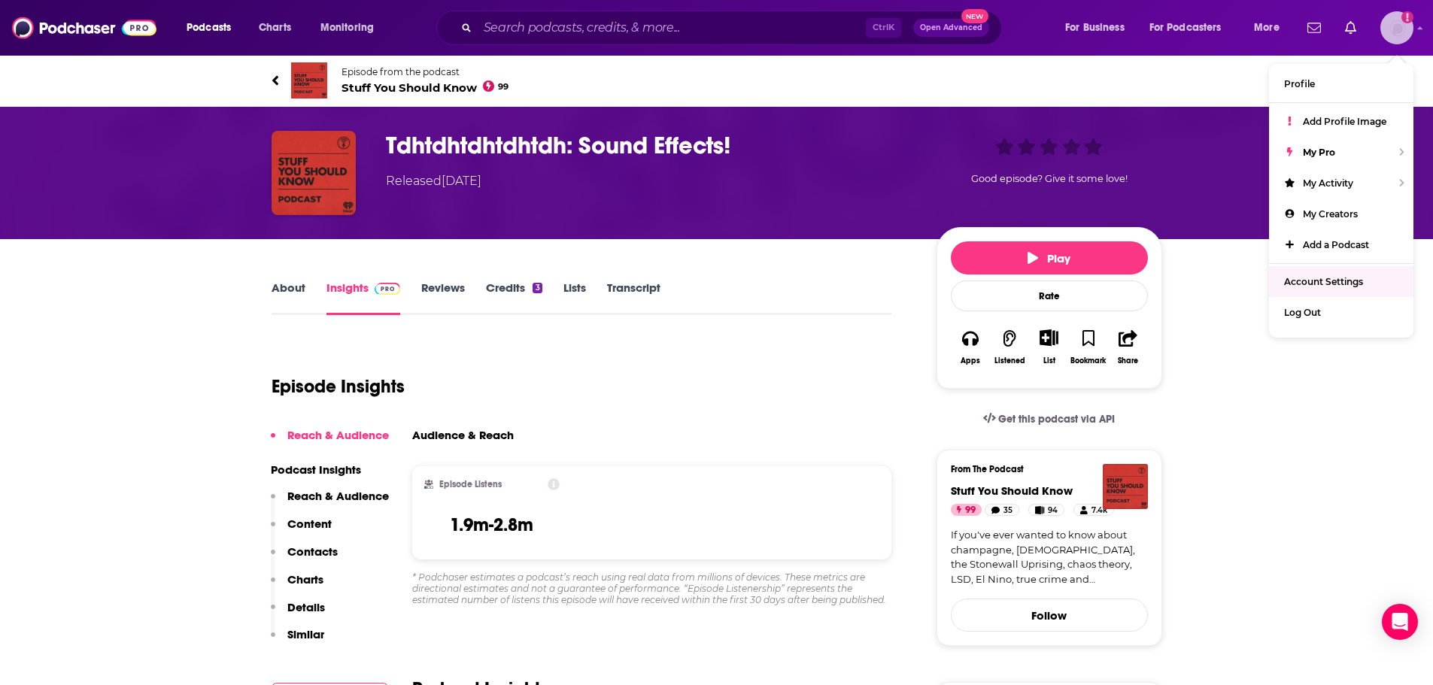
click at [1338, 287] on span "Account Settings" at bounding box center [1323, 281] width 79 height 11
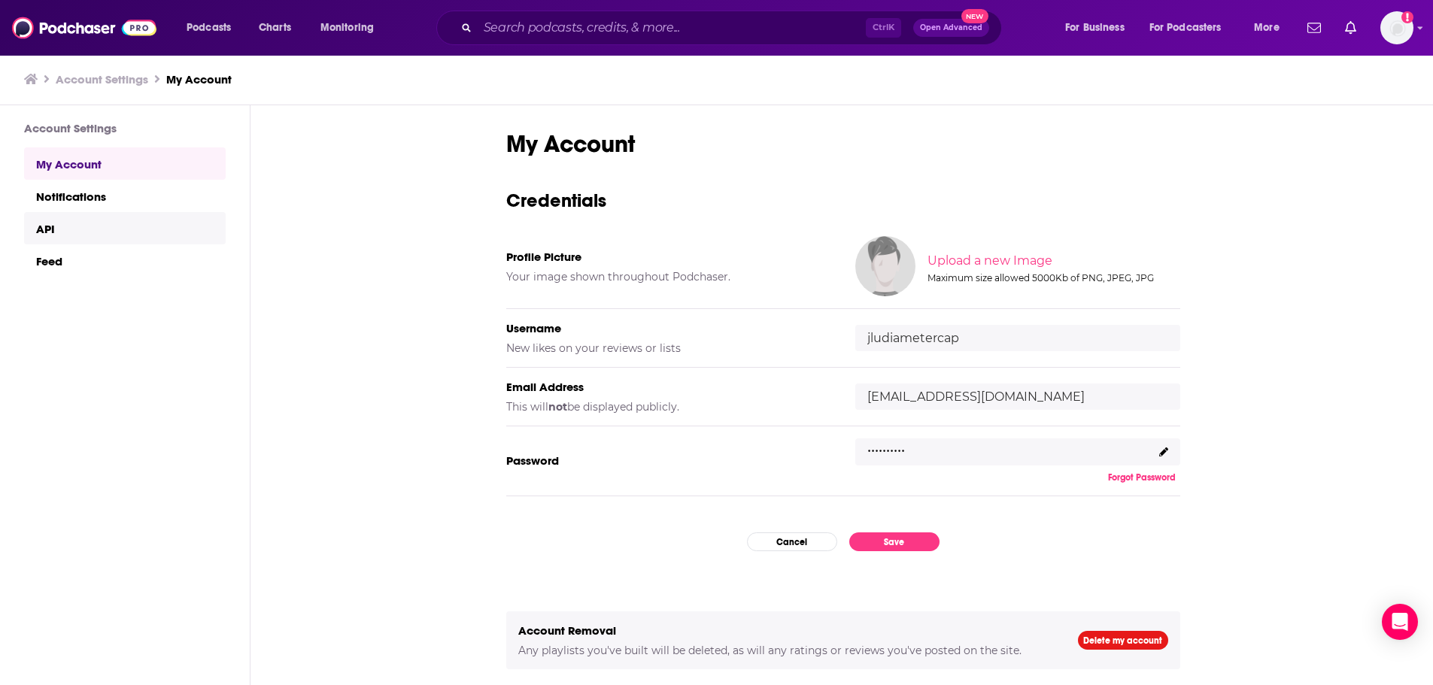
click at [36, 229] on link "API" at bounding box center [125, 228] width 202 height 32
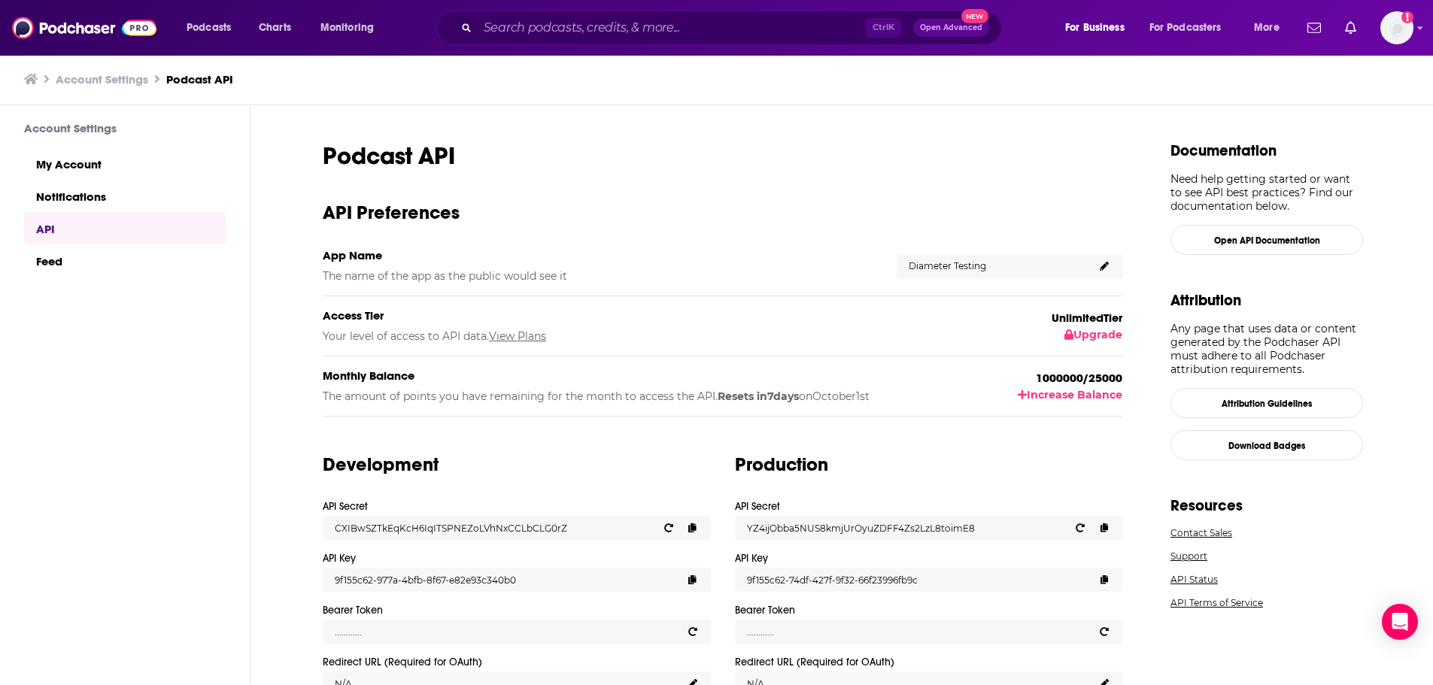
scroll to position [48, 0]
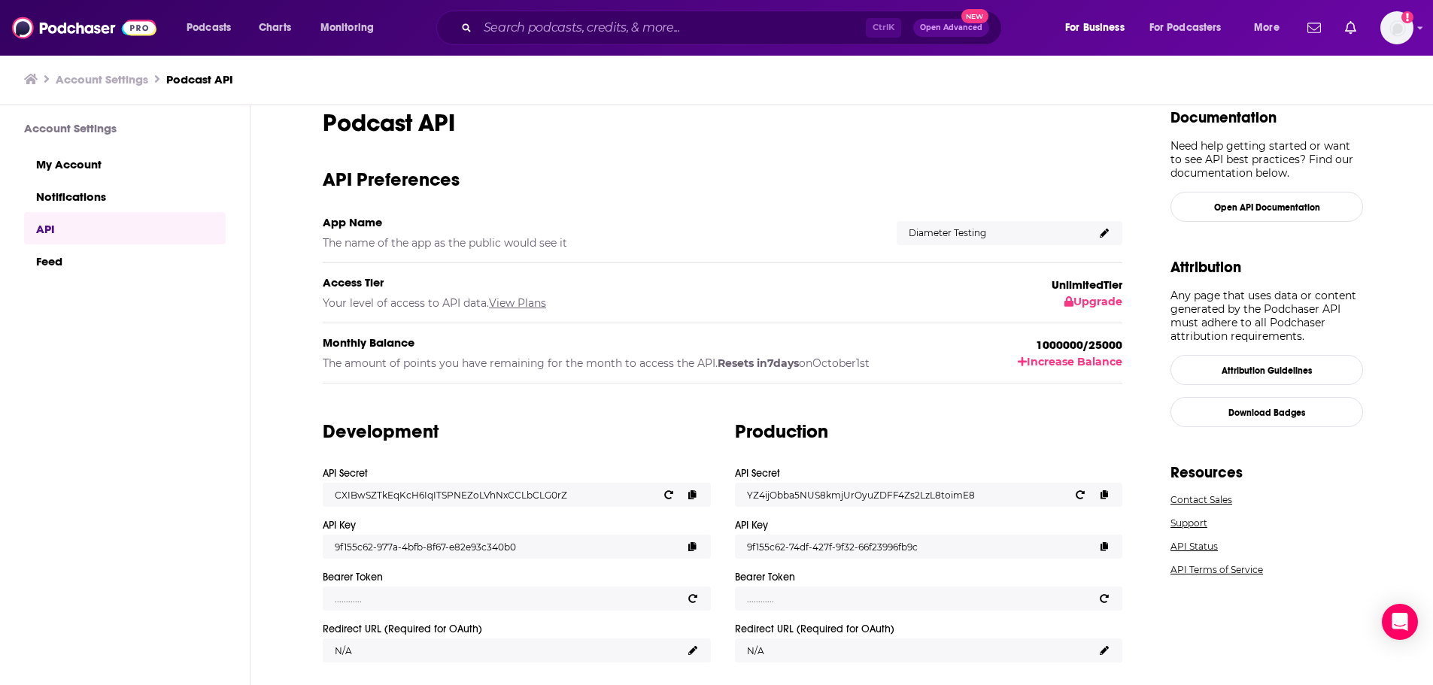
click at [789, 650] on p "N/A" at bounding box center [917, 651] width 340 height 11
click at [765, 624] on h4 "Redirect URL (Required for OAuth)" at bounding box center [923, 629] width 376 height 13
click at [1150, 648] on div "Podcast API API Preferences App Name The name of the app as the public would se…" at bounding box center [843, 396] width 1185 height 582
